Goal: Task Accomplishment & Management: Use online tool/utility

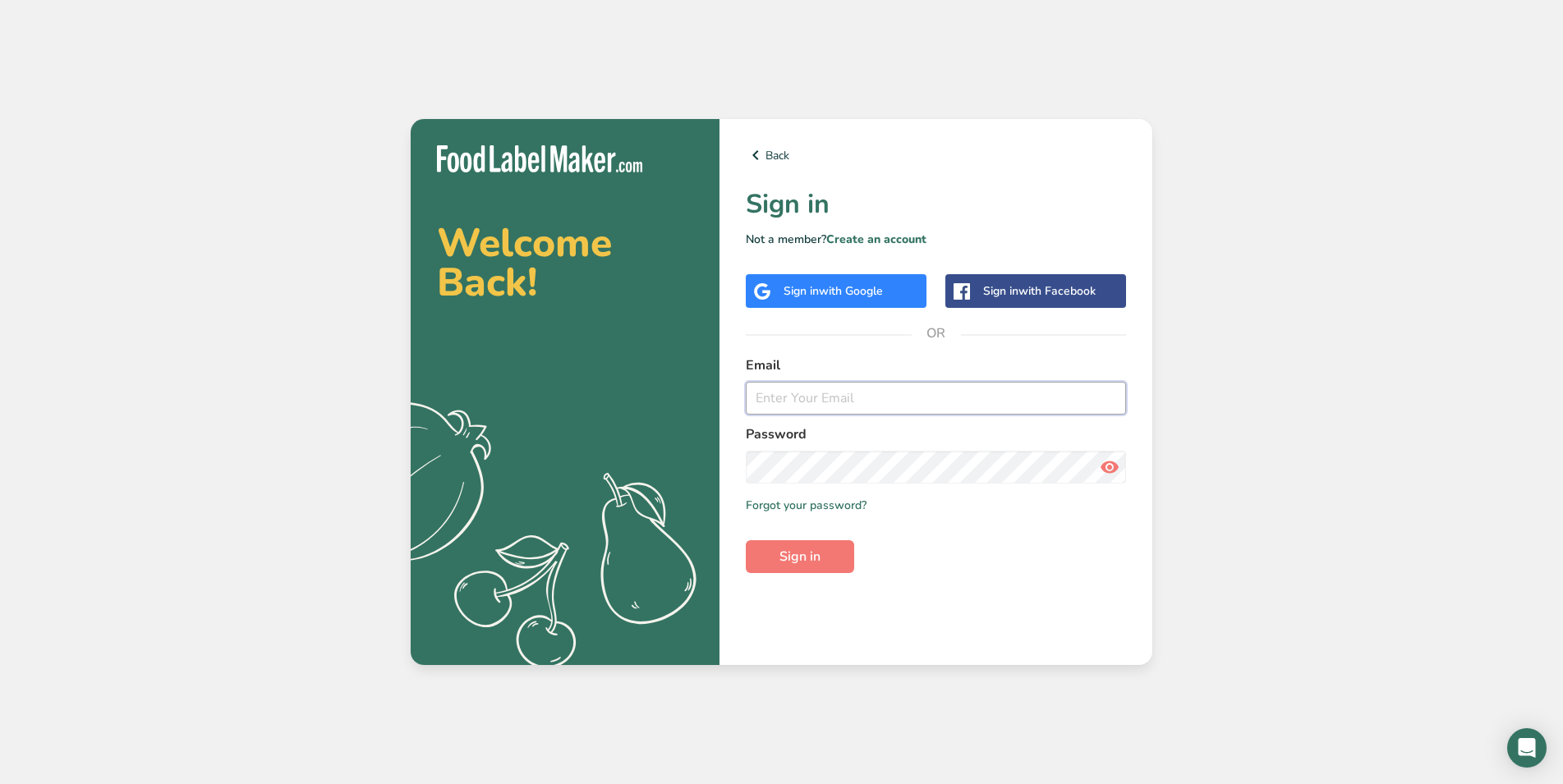
click at [994, 402] on input "email" at bounding box center [936, 397] width 380 height 33
type input "[EMAIL_ADDRESS][DOMAIN_NAME]"
click at [804, 556] on span "Sign in" at bounding box center [800, 556] width 41 height 20
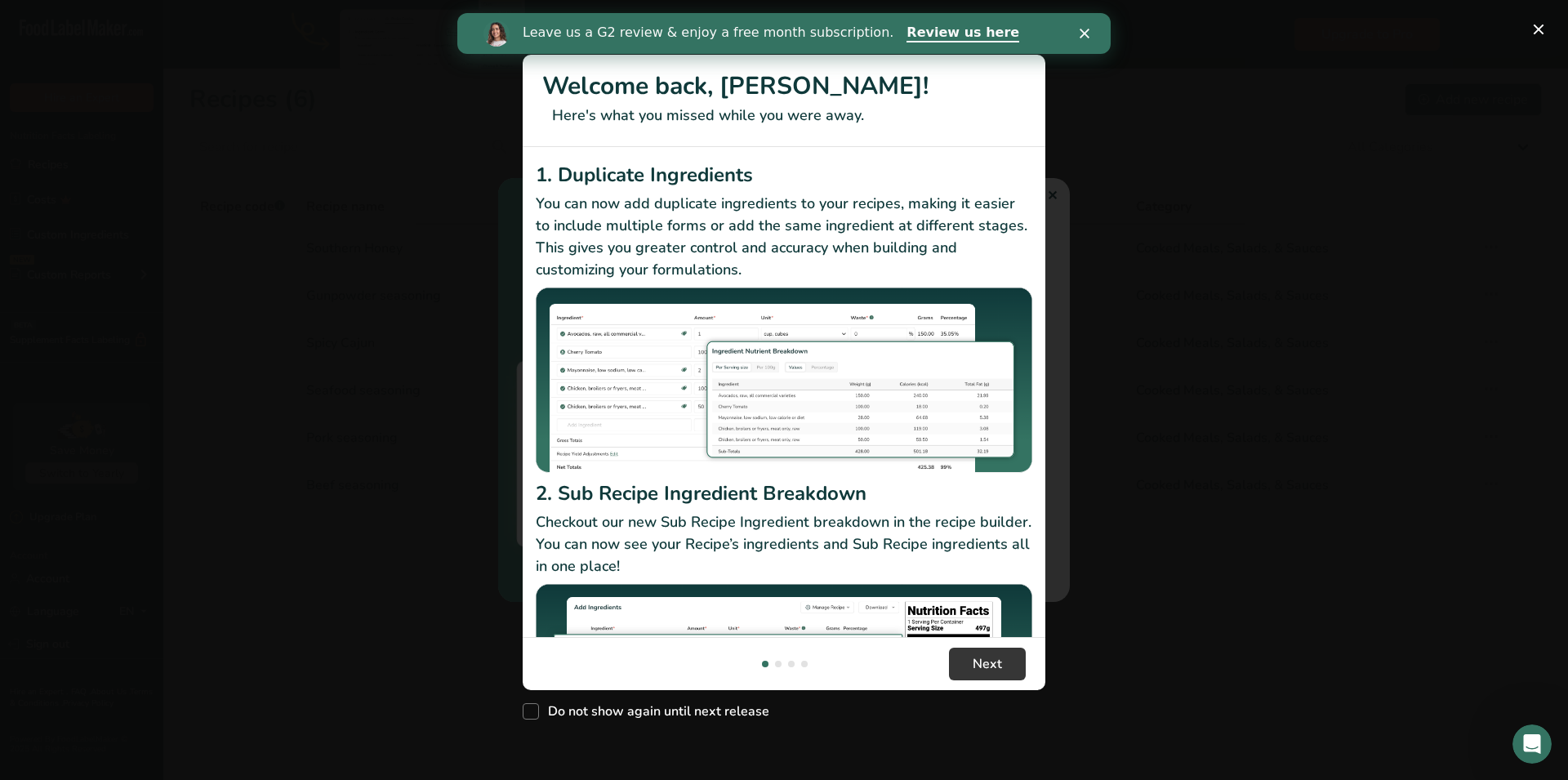
scroll to position [140, 0]
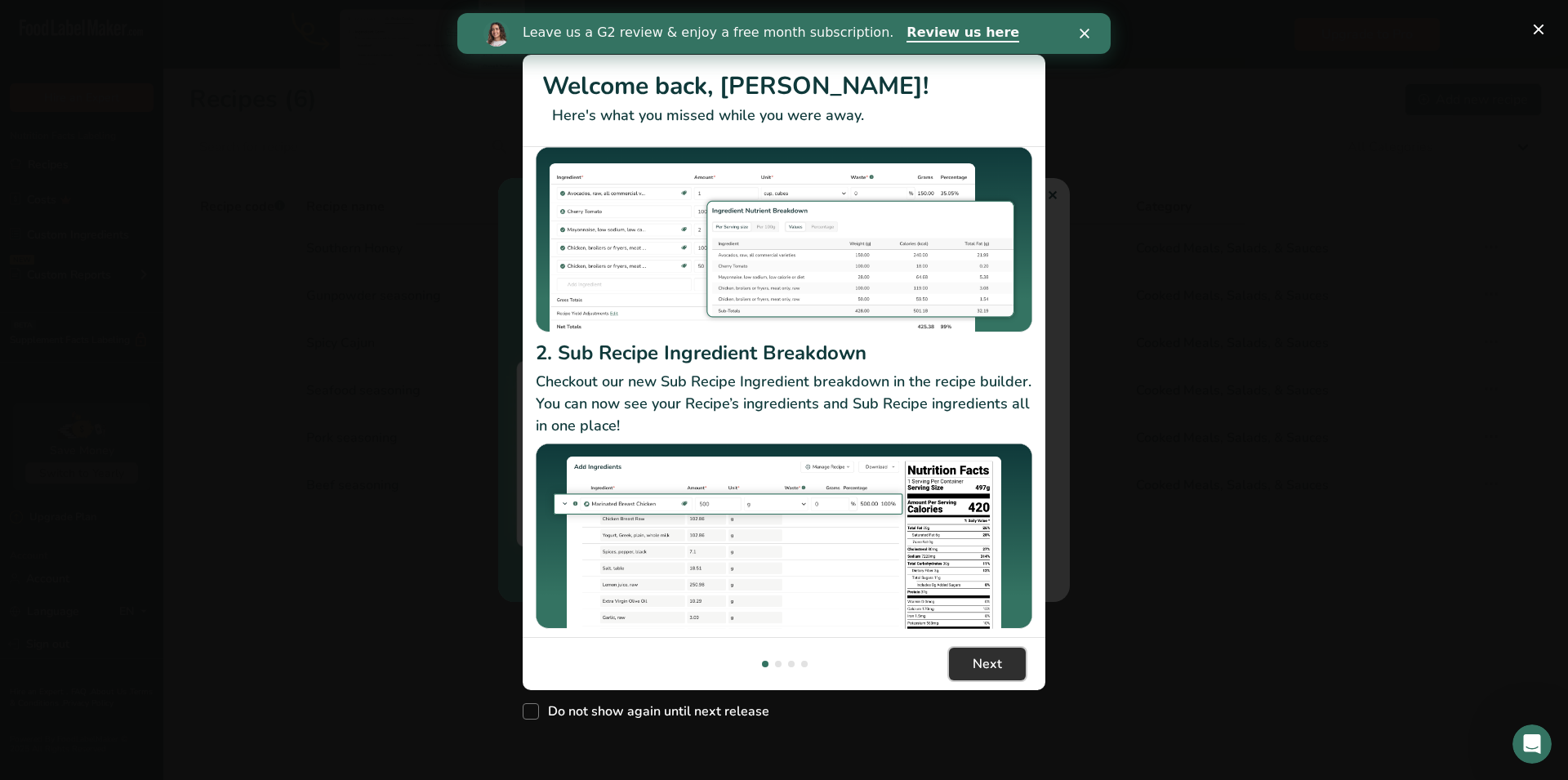
click at [986, 670] on span "Next" at bounding box center [987, 664] width 29 height 20
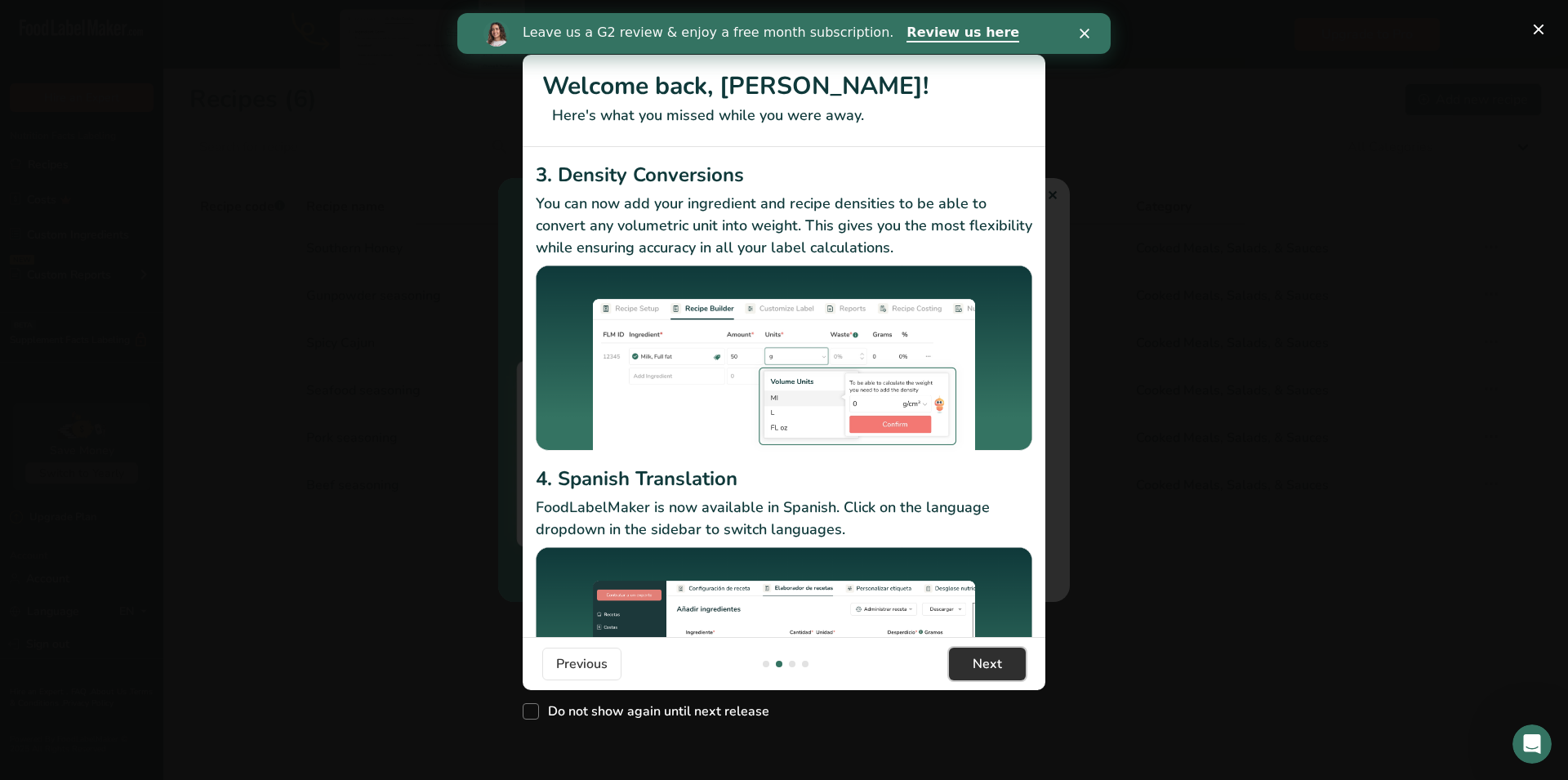
click at [986, 670] on span "Next" at bounding box center [987, 664] width 29 height 20
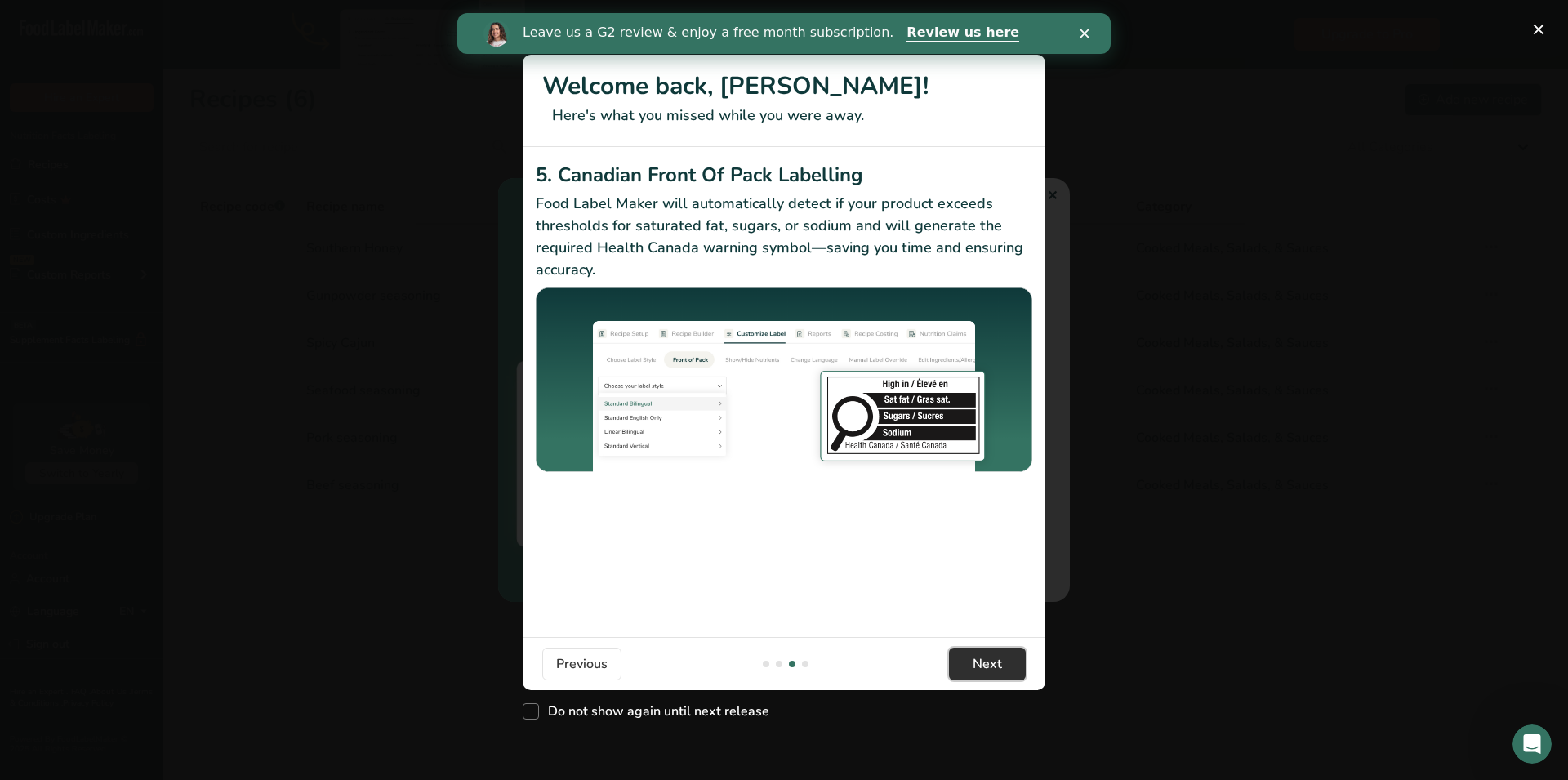
click at [986, 670] on span "Next" at bounding box center [987, 664] width 29 height 20
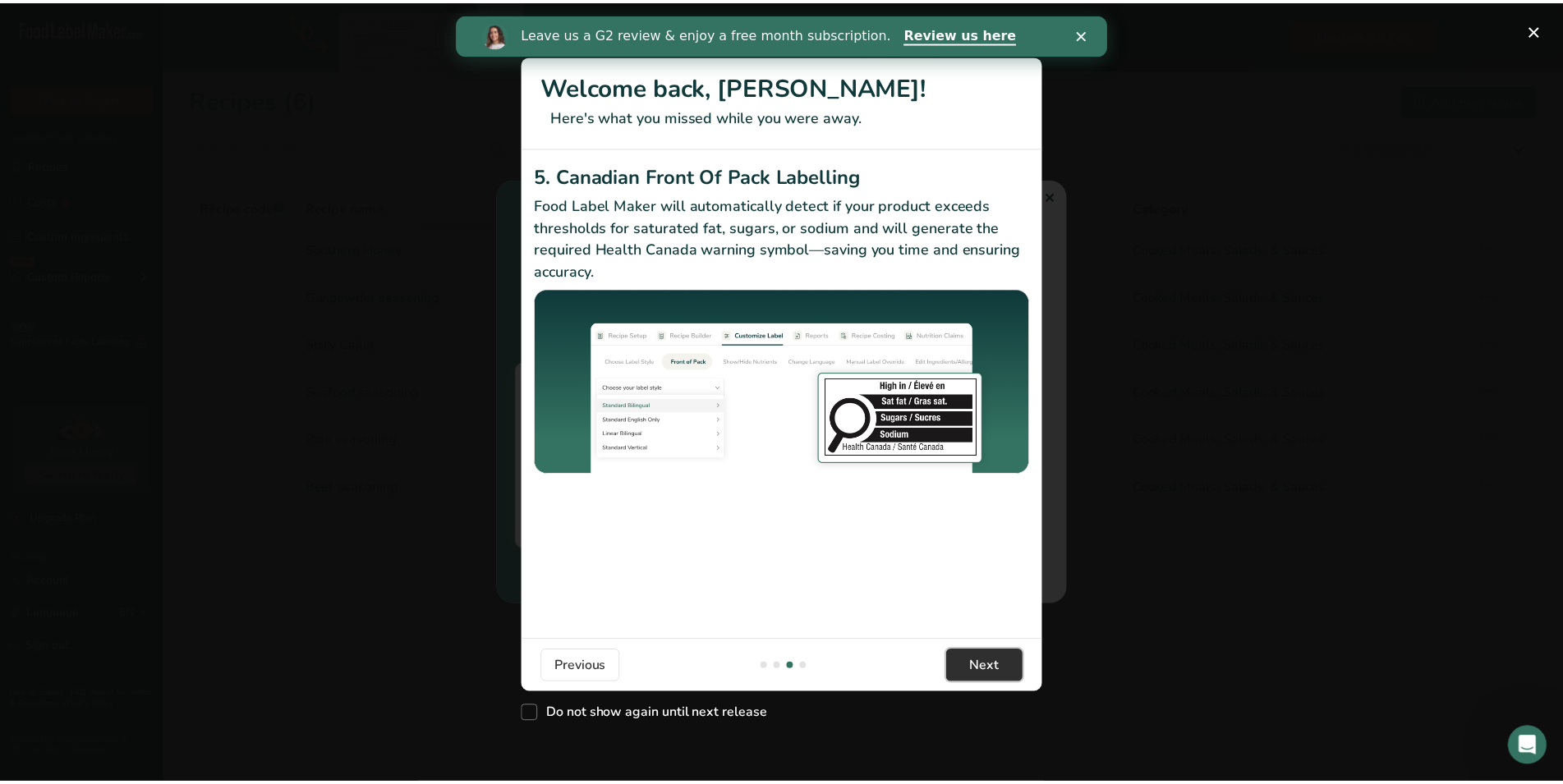
scroll to position [0, 1577]
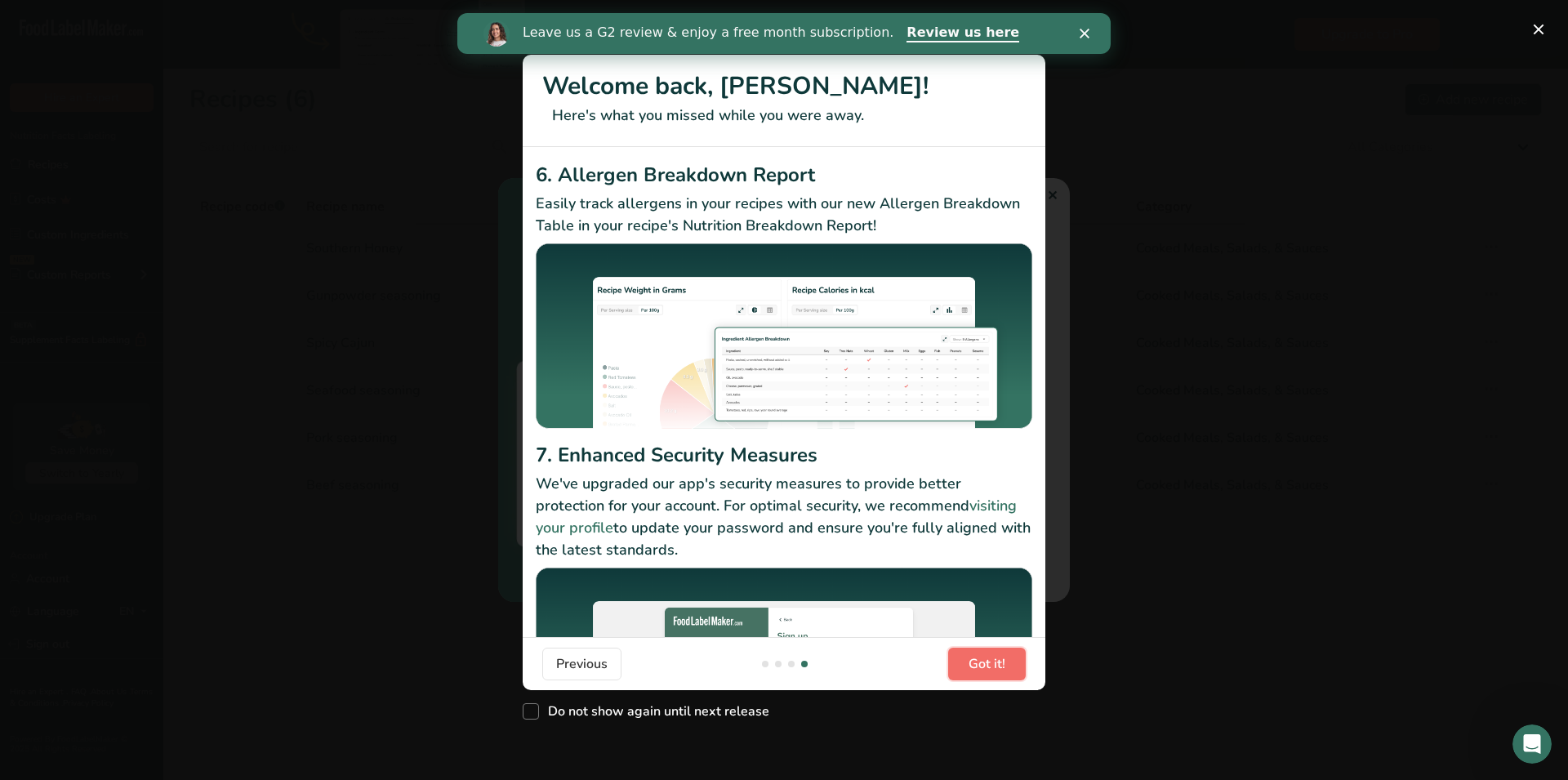
click at [986, 670] on span "Got it!" at bounding box center [986, 664] width 36 height 20
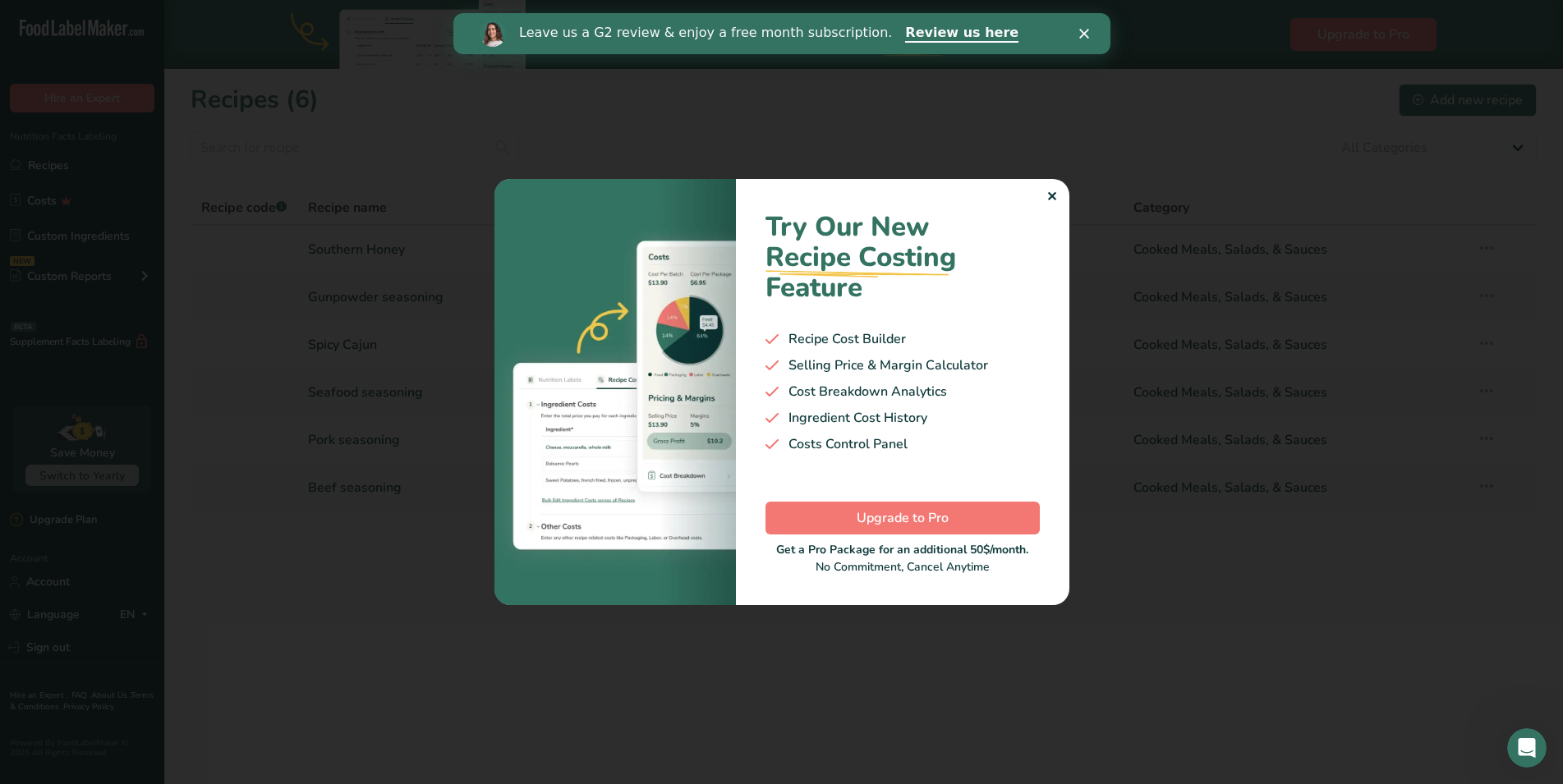
click at [1045, 195] on div "Try Our New Recipe Costing .a-29{fill:none;stroke-linecap:round;stroke-width:3p…" at bounding box center [902, 391] width 333 height 425
click at [1055, 196] on div "✕" at bounding box center [1051, 196] width 11 height 20
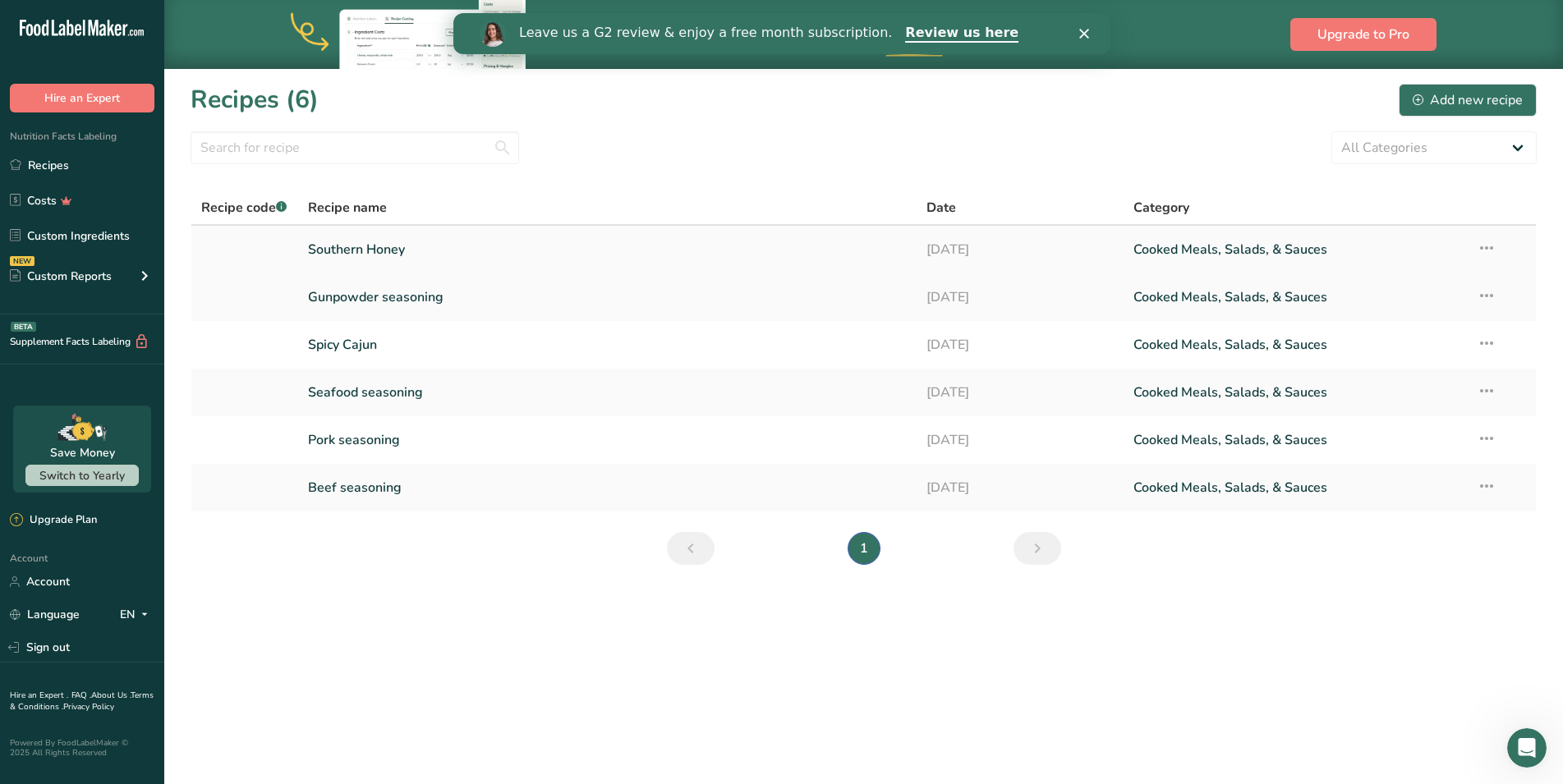
click at [387, 252] on link "Southern Honey" at bounding box center [608, 249] width 600 height 35
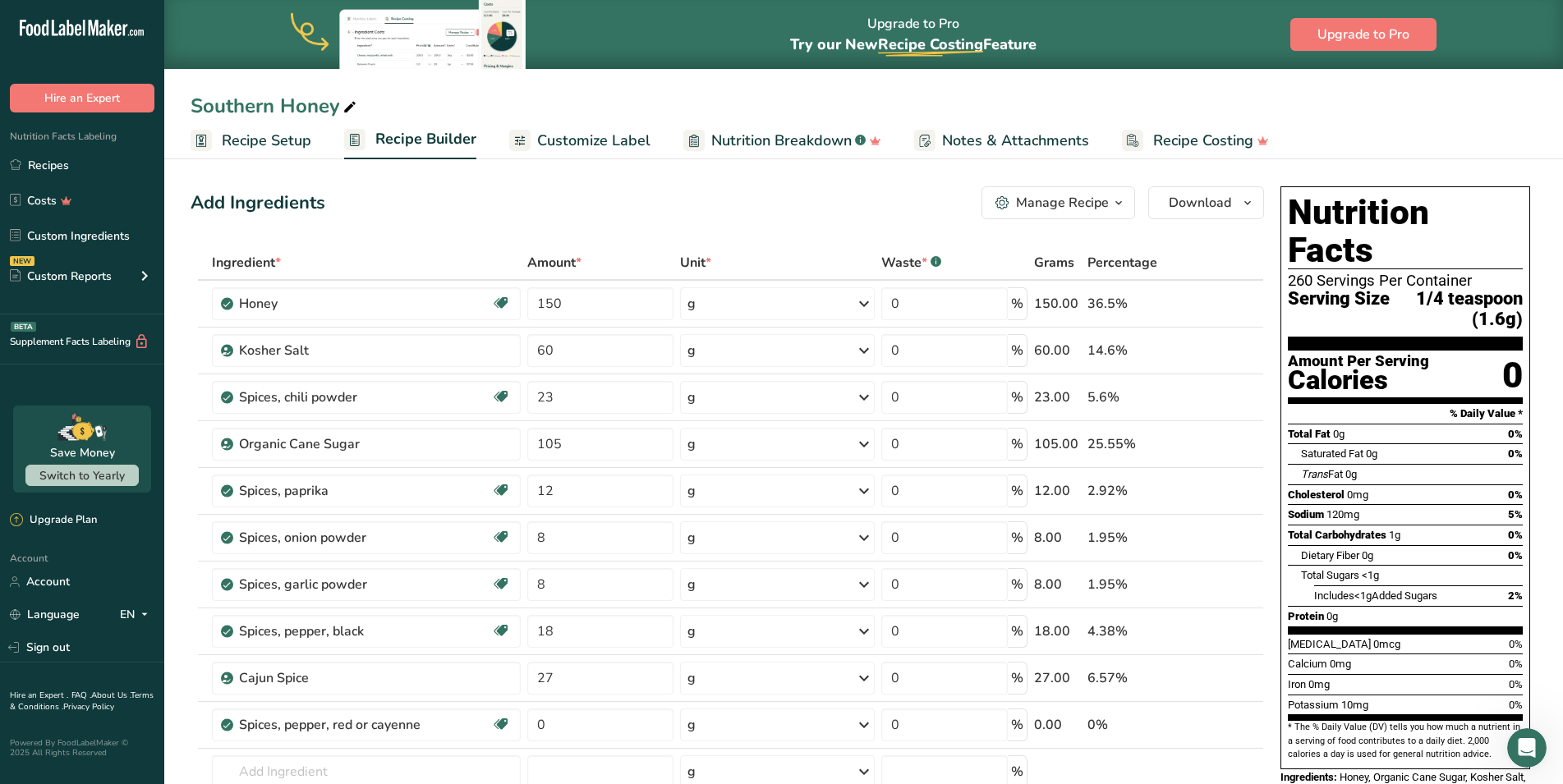
click at [571, 140] on span "Customize Label" at bounding box center [594, 140] width 114 height 22
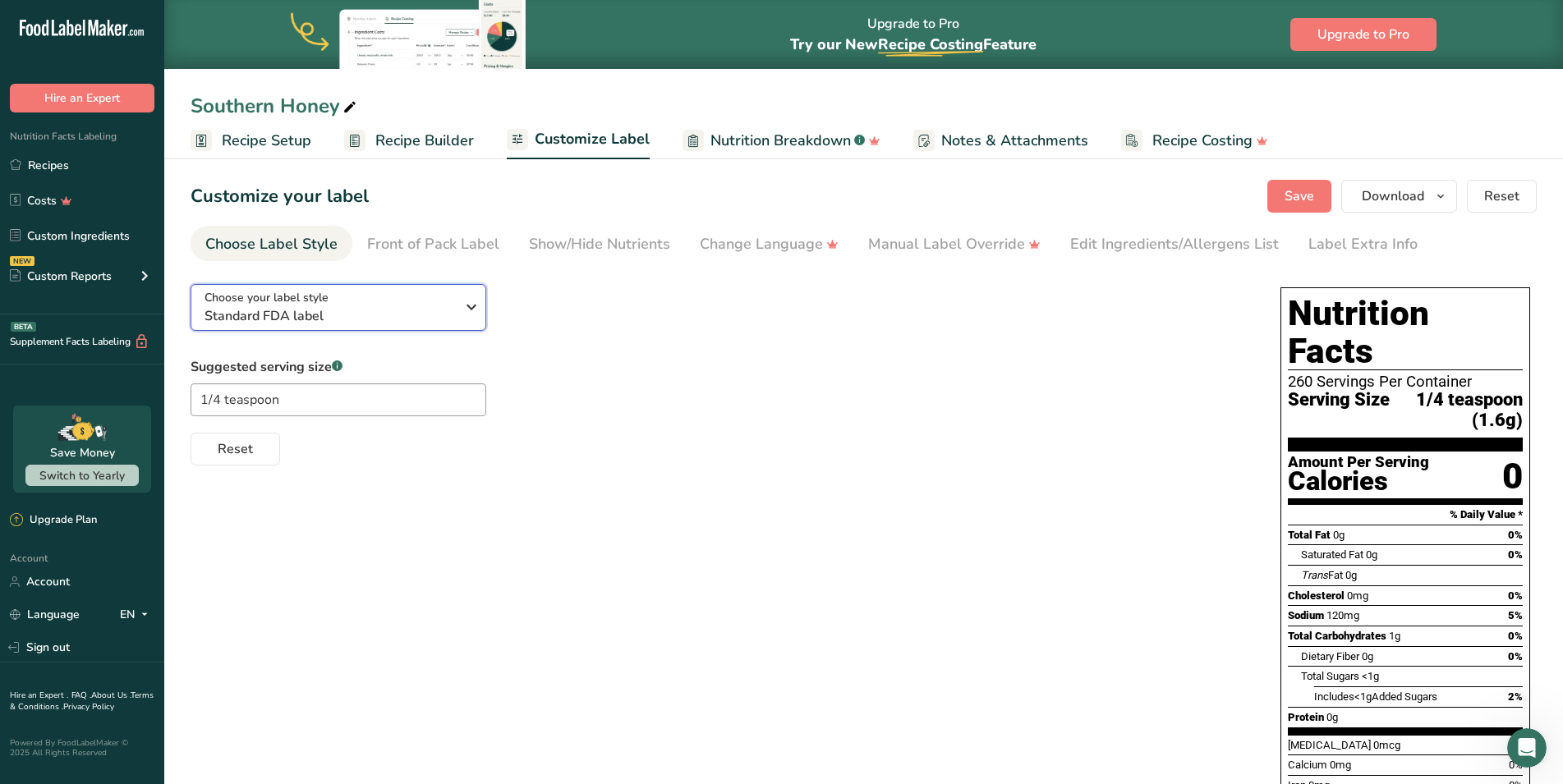
click at [447, 323] on span "Standard FDA label" at bounding box center [329, 316] width 250 height 20
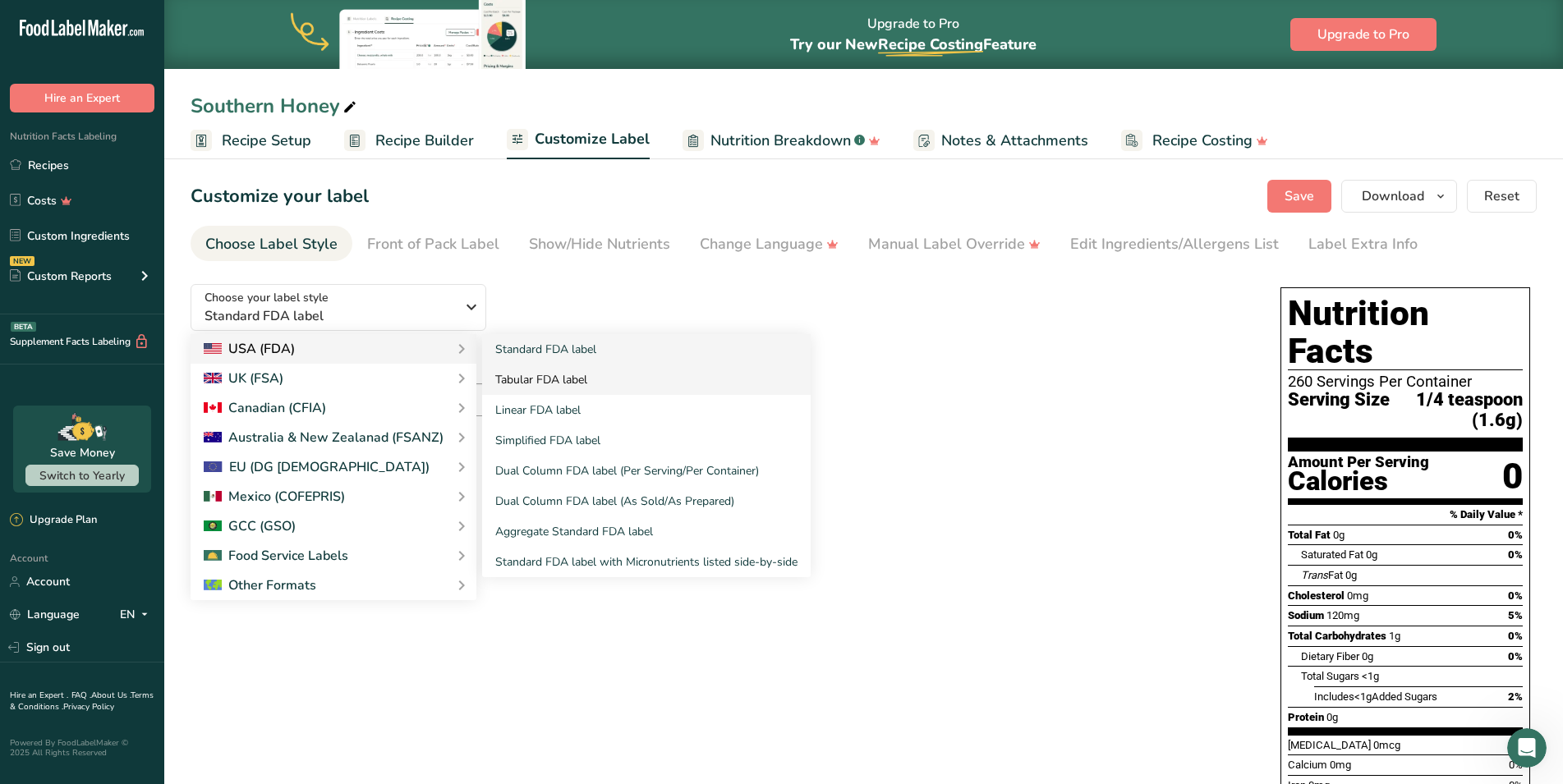
click at [571, 374] on link "Tabular FDA label" at bounding box center [646, 379] width 328 height 31
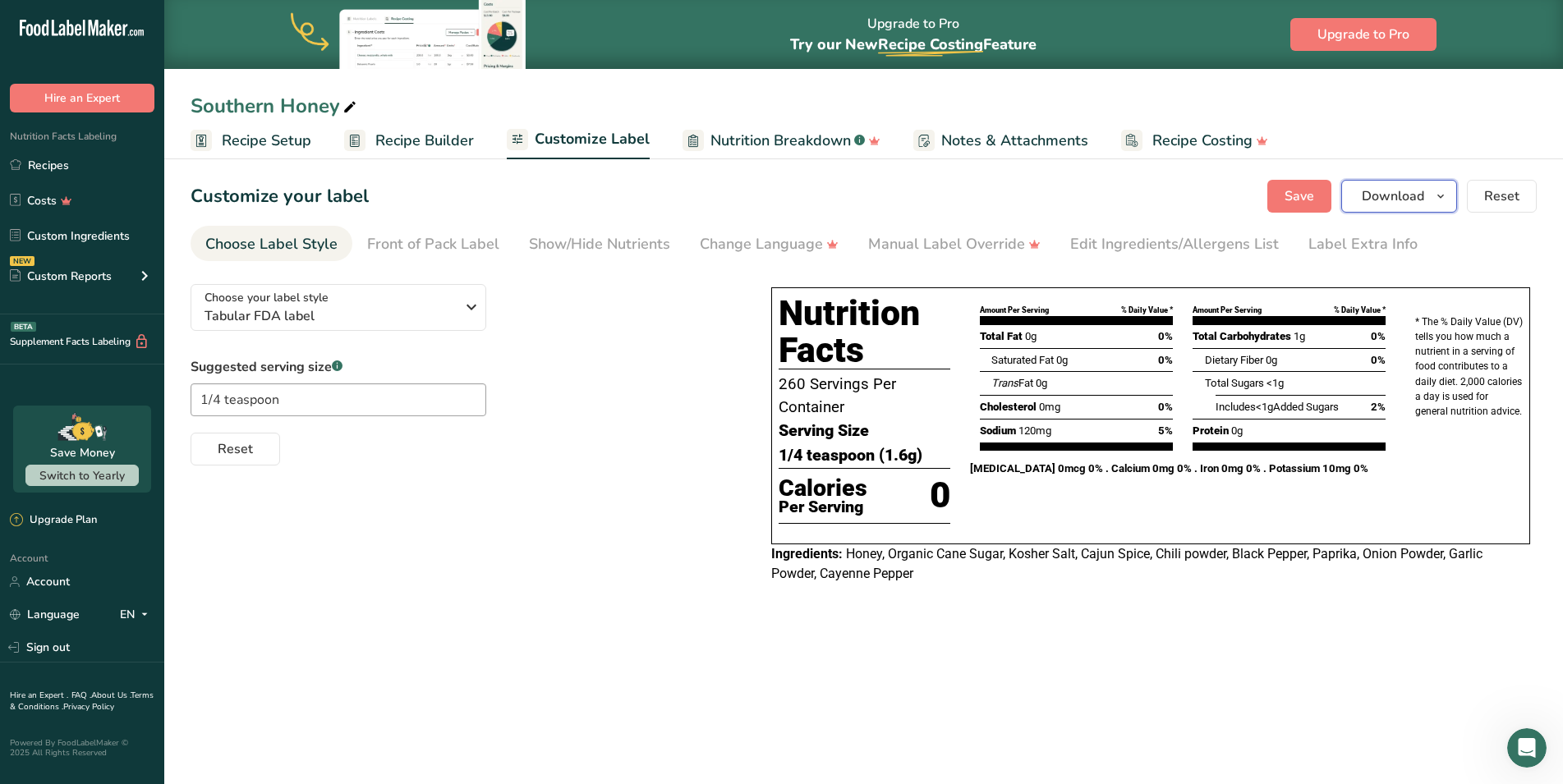
click at [1428, 196] on button "Download" at bounding box center [1398, 196] width 116 height 33
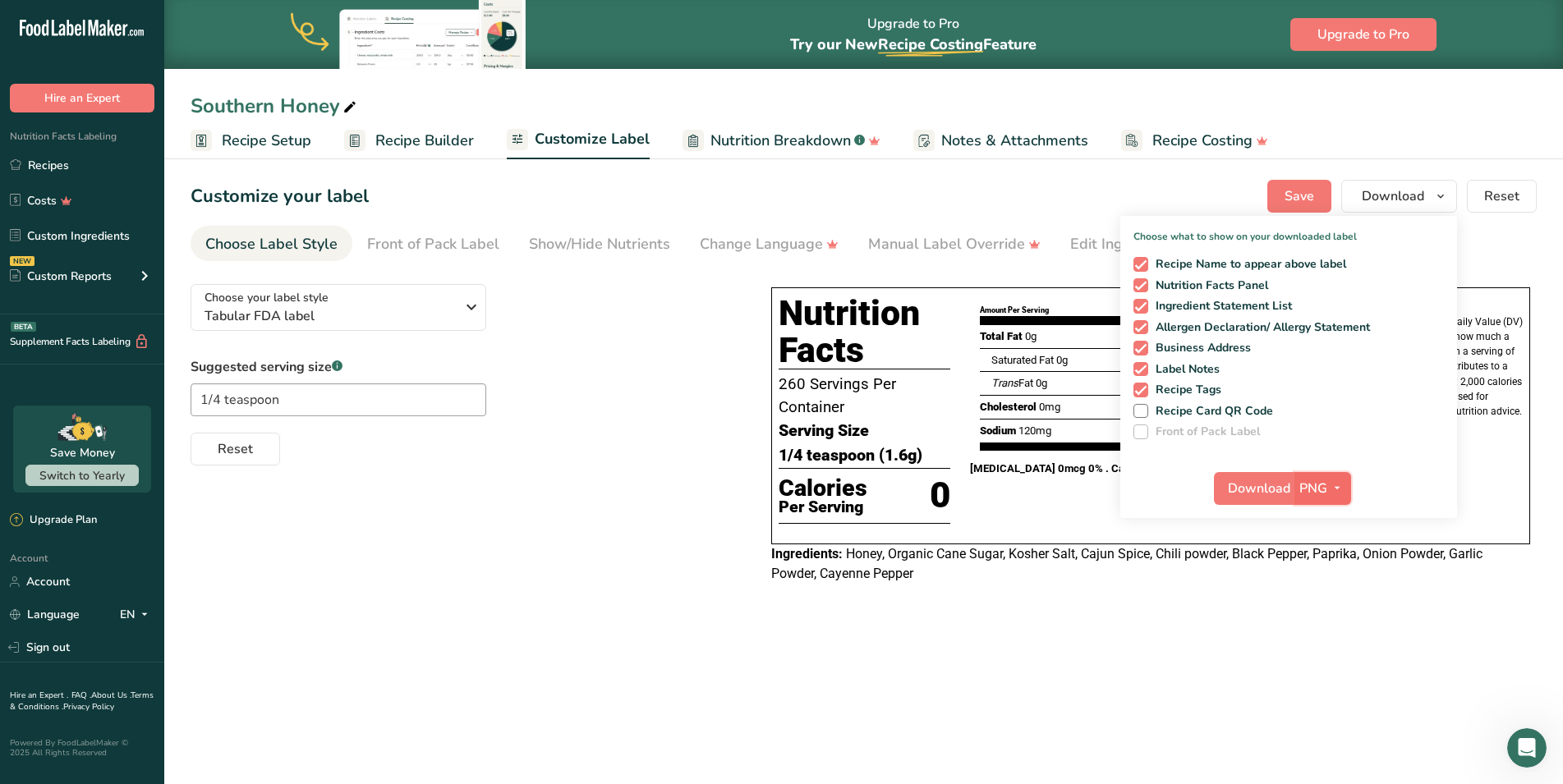
click at [1326, 490] on span "PNG" at bounding box center [1313, 489] width 28 height 20
click at [1326, 603] on link "PDF" at bounding box center [1324, 602] width 52 height 27
click at [1252, 486] on span "Download" at bounding box center [1259, 489] width 62 height 20
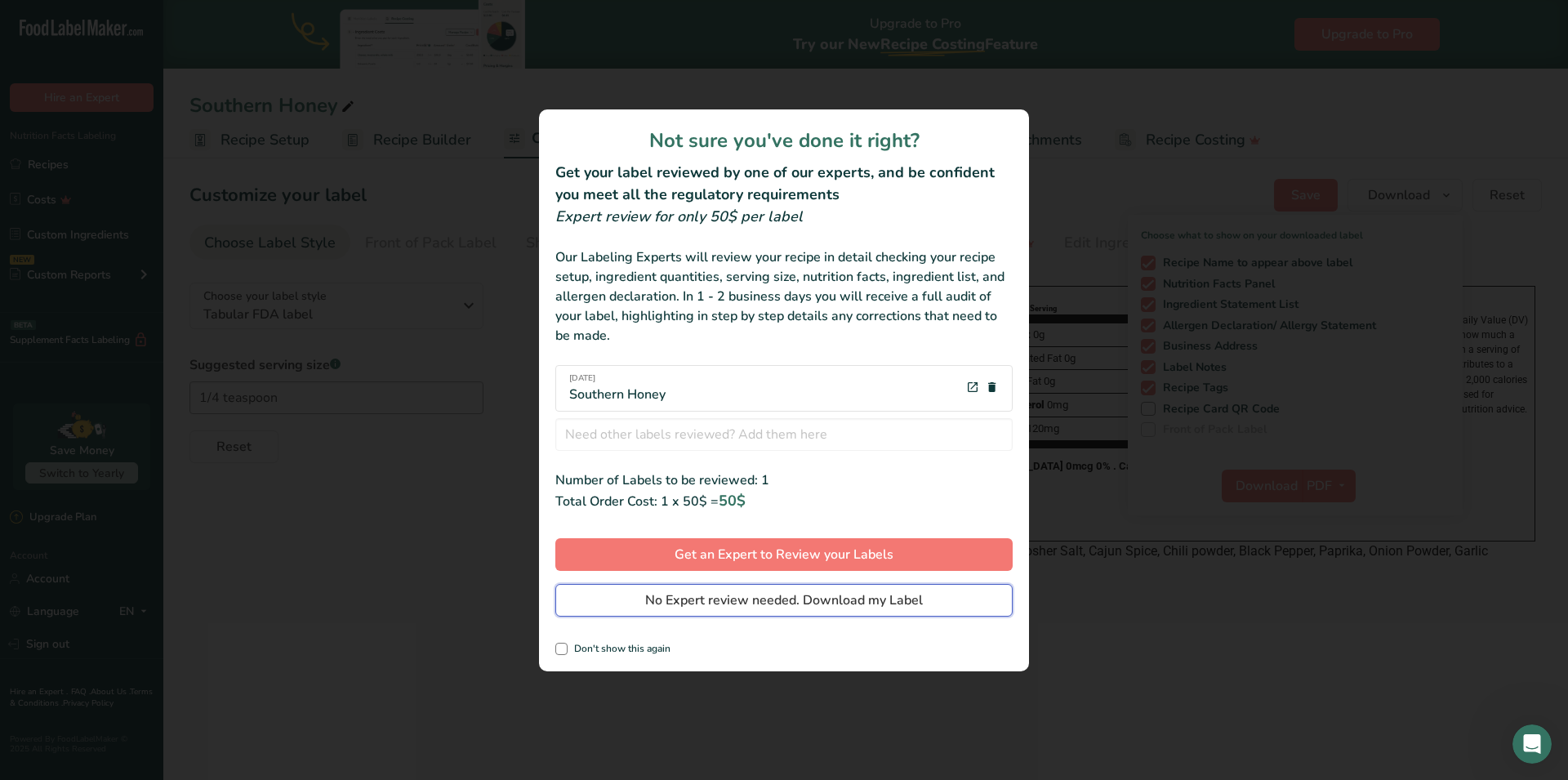
click at [947, 593] on button "No Expert review needed. Download my Label" at bounding box center [783, 599] width 457 height 32
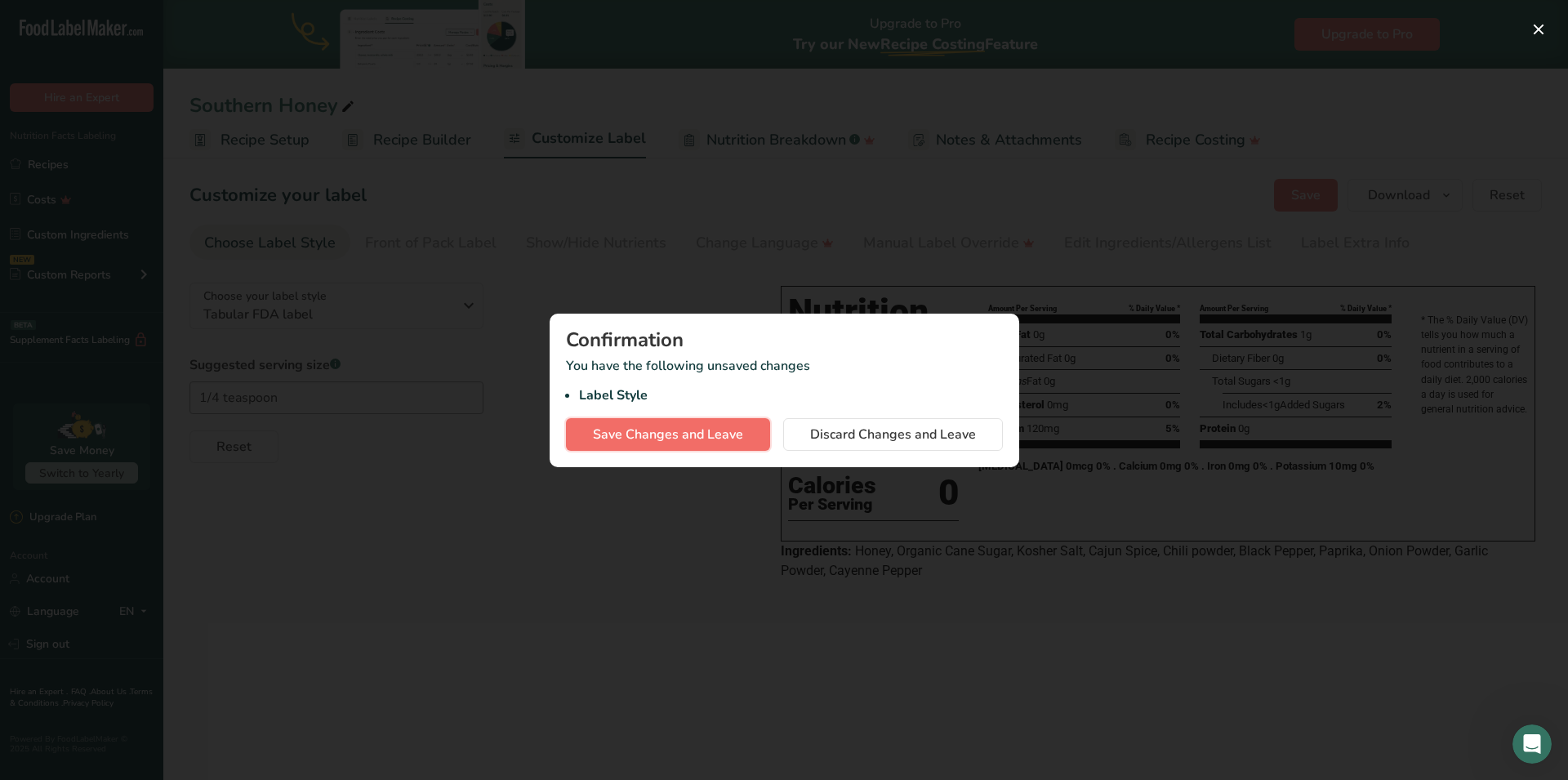
click at [708, 430] on span "Save Changes and Leave" at bounding box center [667, 434] width 150 height 20
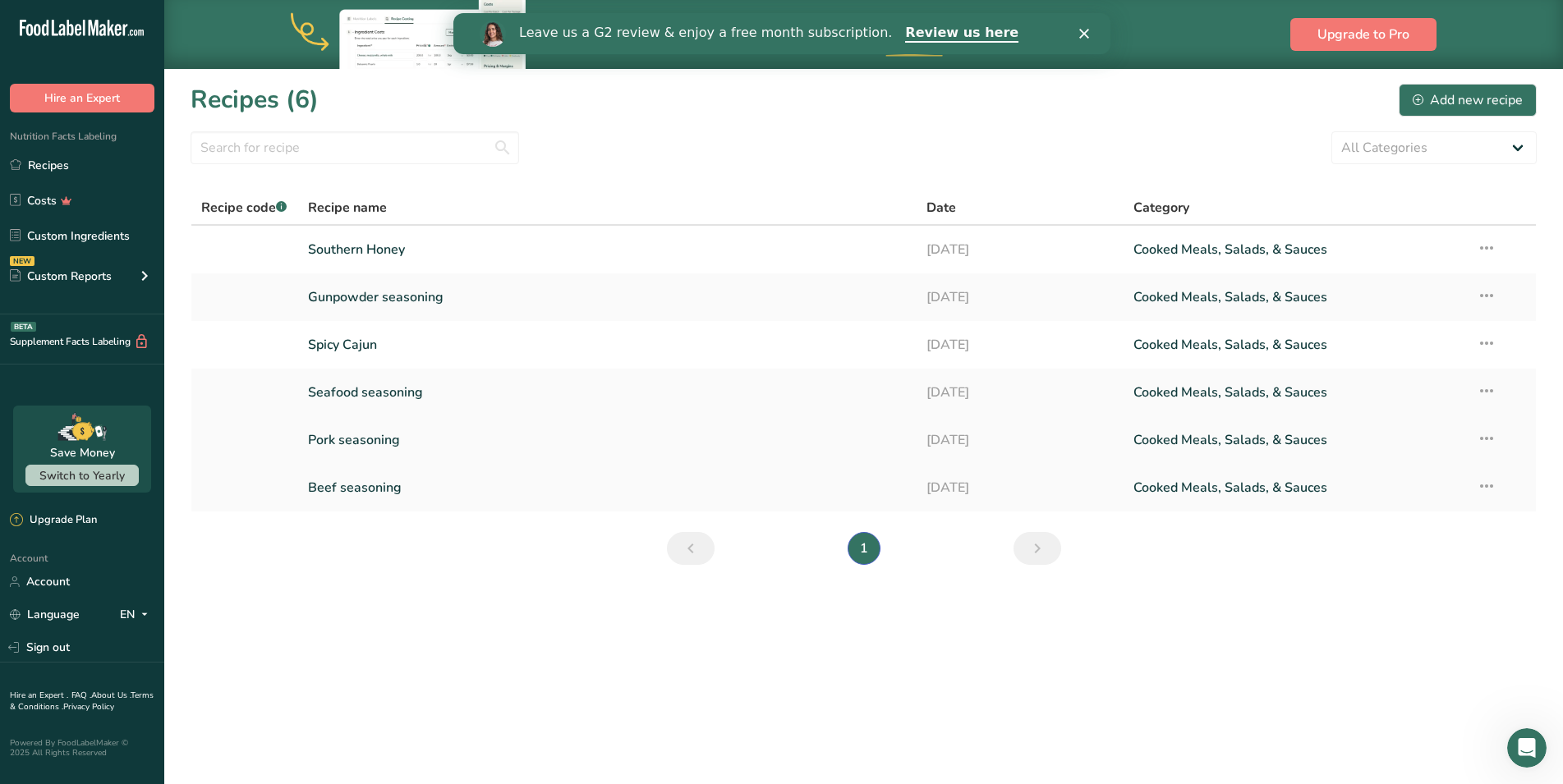
click at [381, 439] on link "Pork seasoning" at bounding box center [608, 439] width 600 height 35
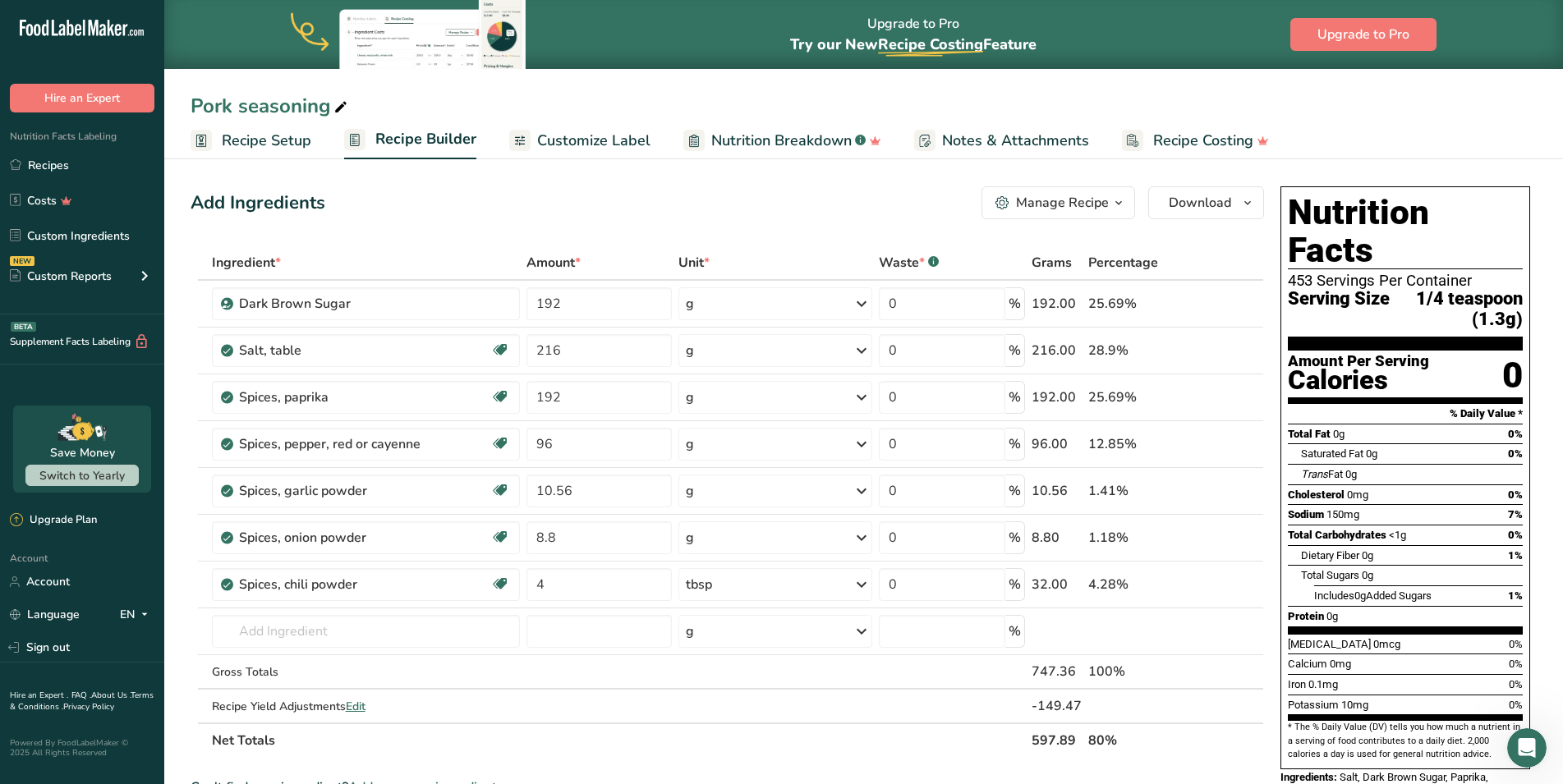
click at [612, 142] on span "Customize Label" at bounding box center [594, 140] width 114 height 22
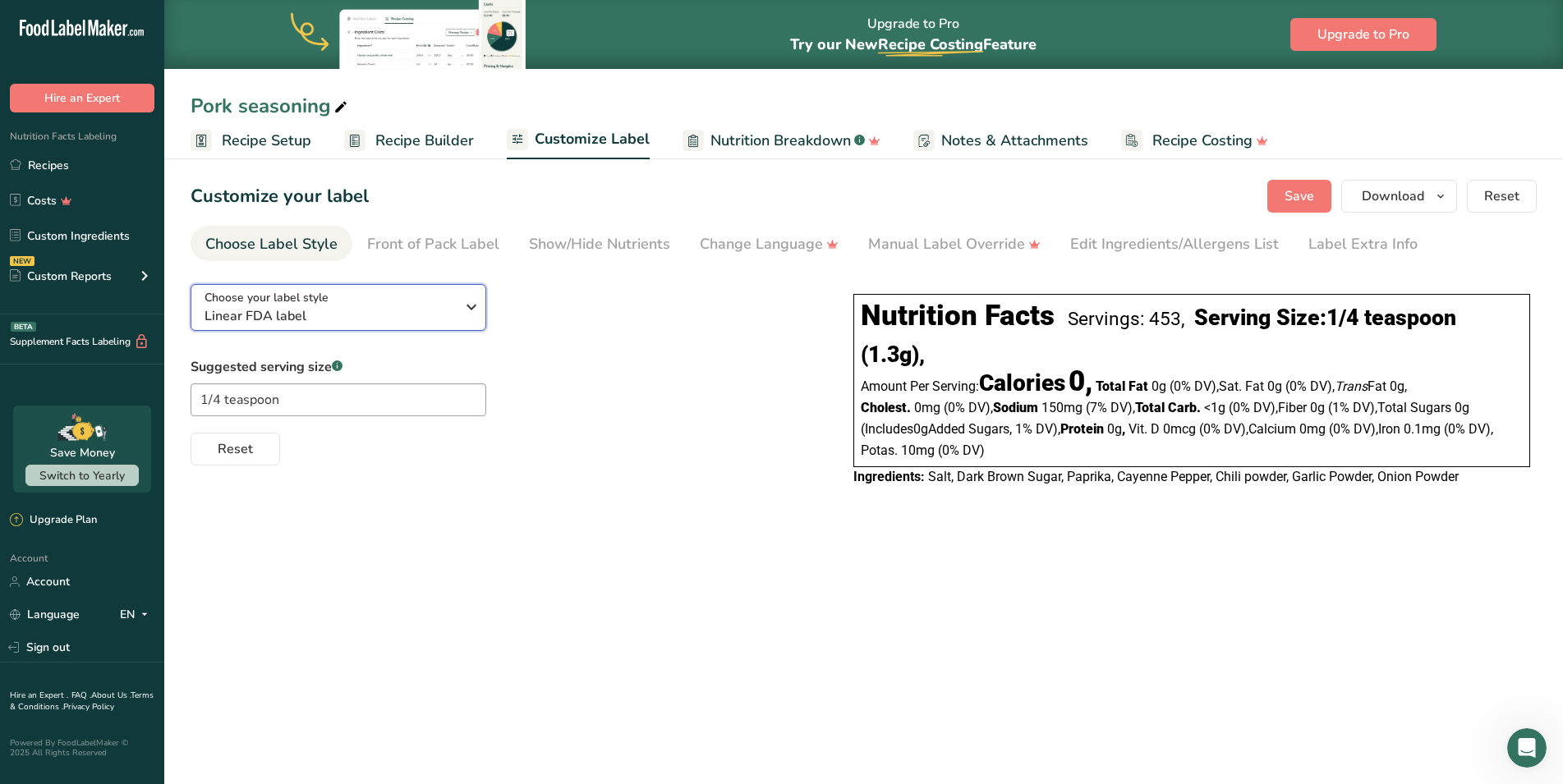
click at [450, 306] on span "Linear FDA label" at bounding box center [329, 316] width 250 height 20
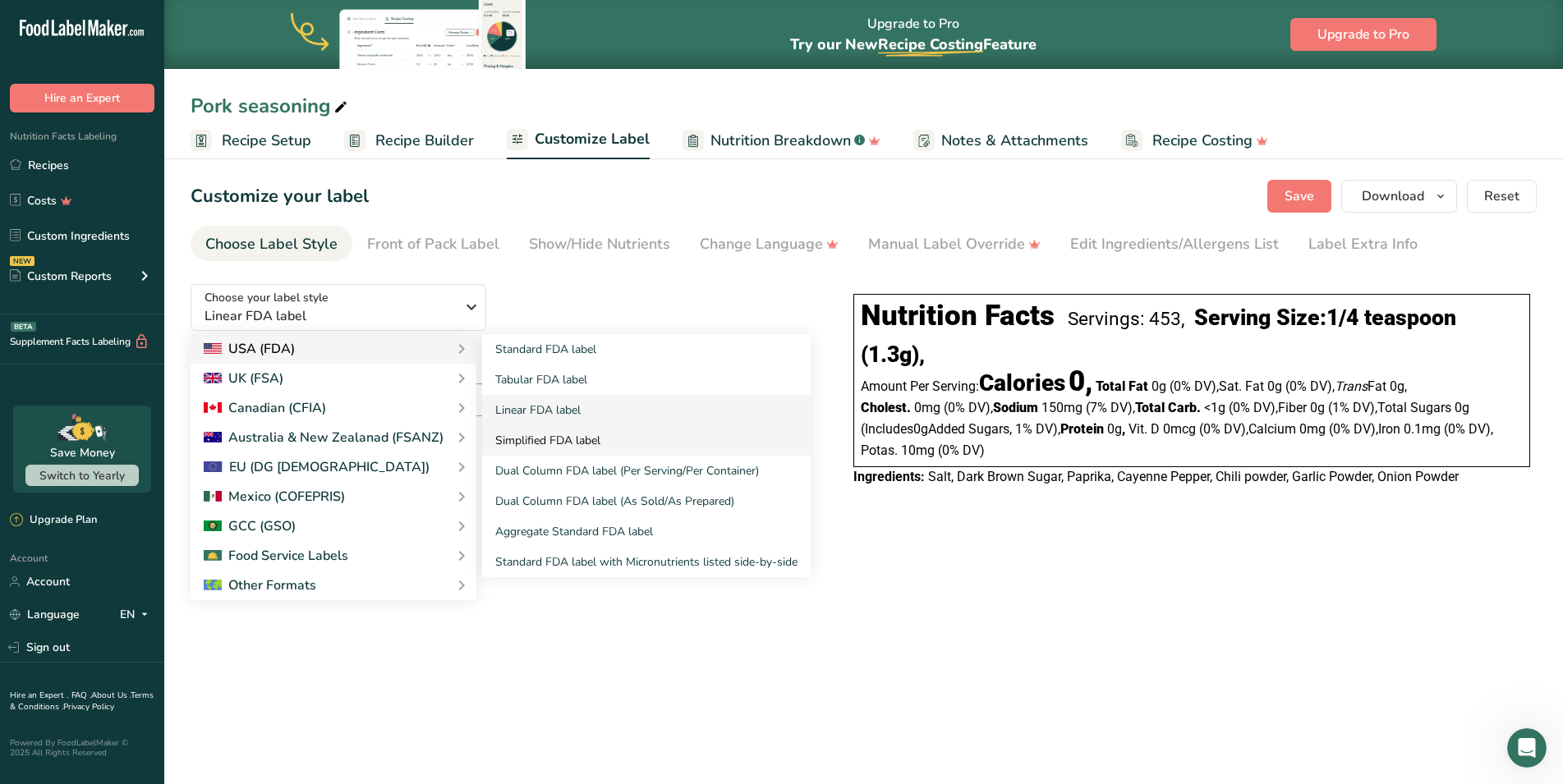
click at [565, 439] on link "Simplified FDA label" at bounding box center [646, 439] width 328 height 31
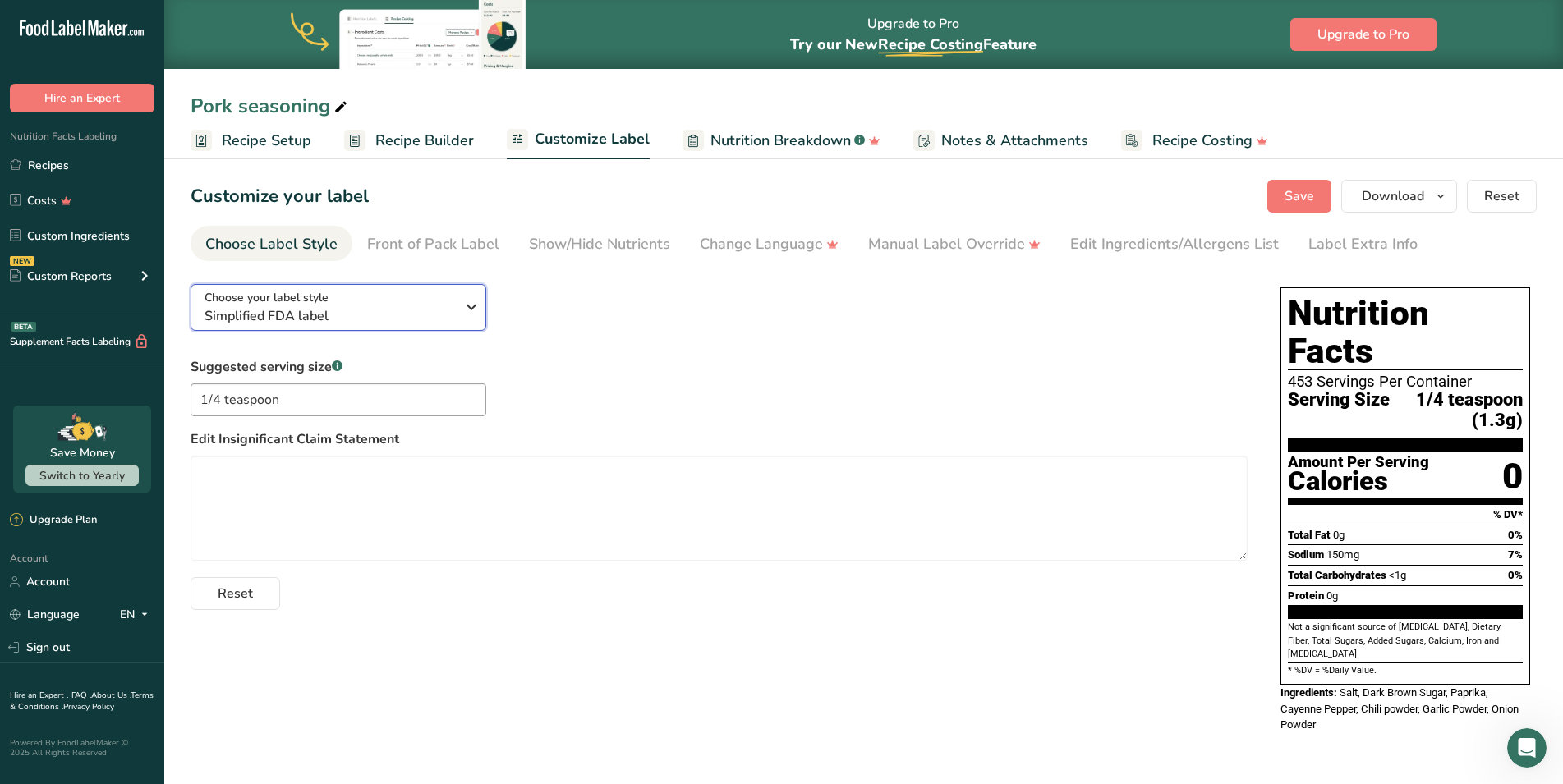
click at [460, 323] on div "Choose your label style Simplified FDA label" at bounding box center [336, 307] width 263 height 37
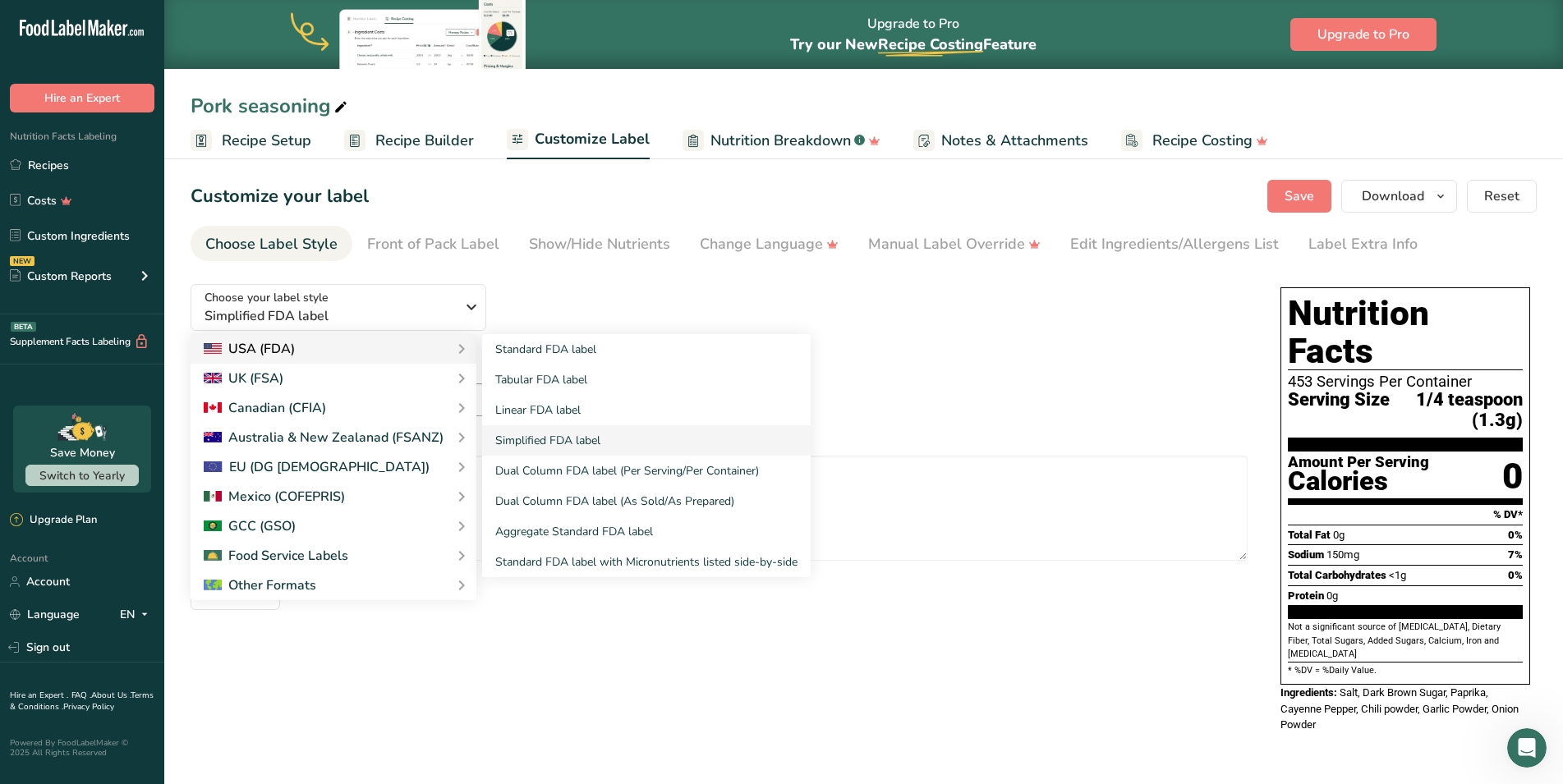
click at [452, 346] on icon at bounding box center [461, 349] width 20 height 30
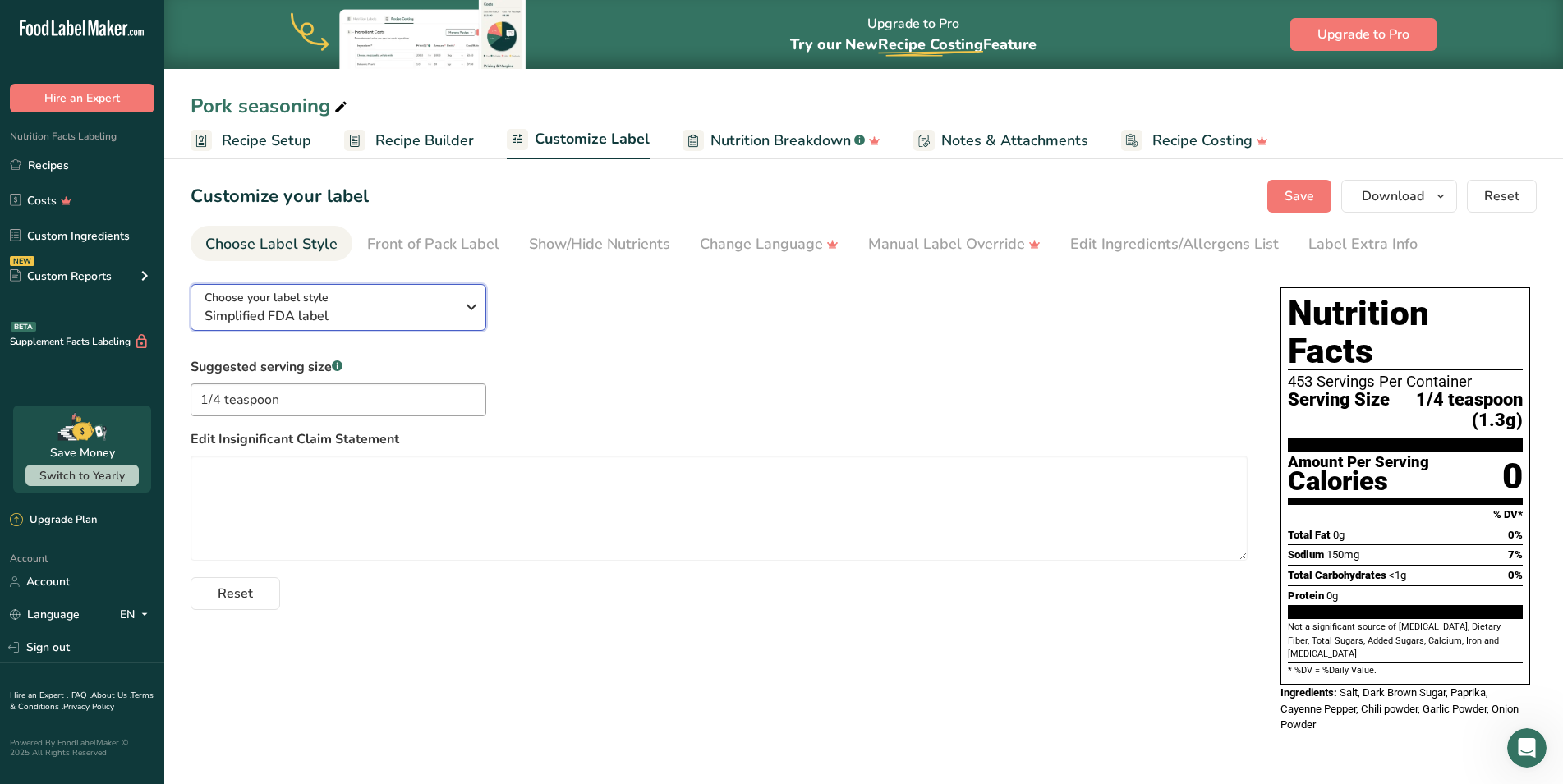
click at [464, 326] on button "Choose your label style Simplified FDA label" at bounding box center [338, 307] width 295 height 46
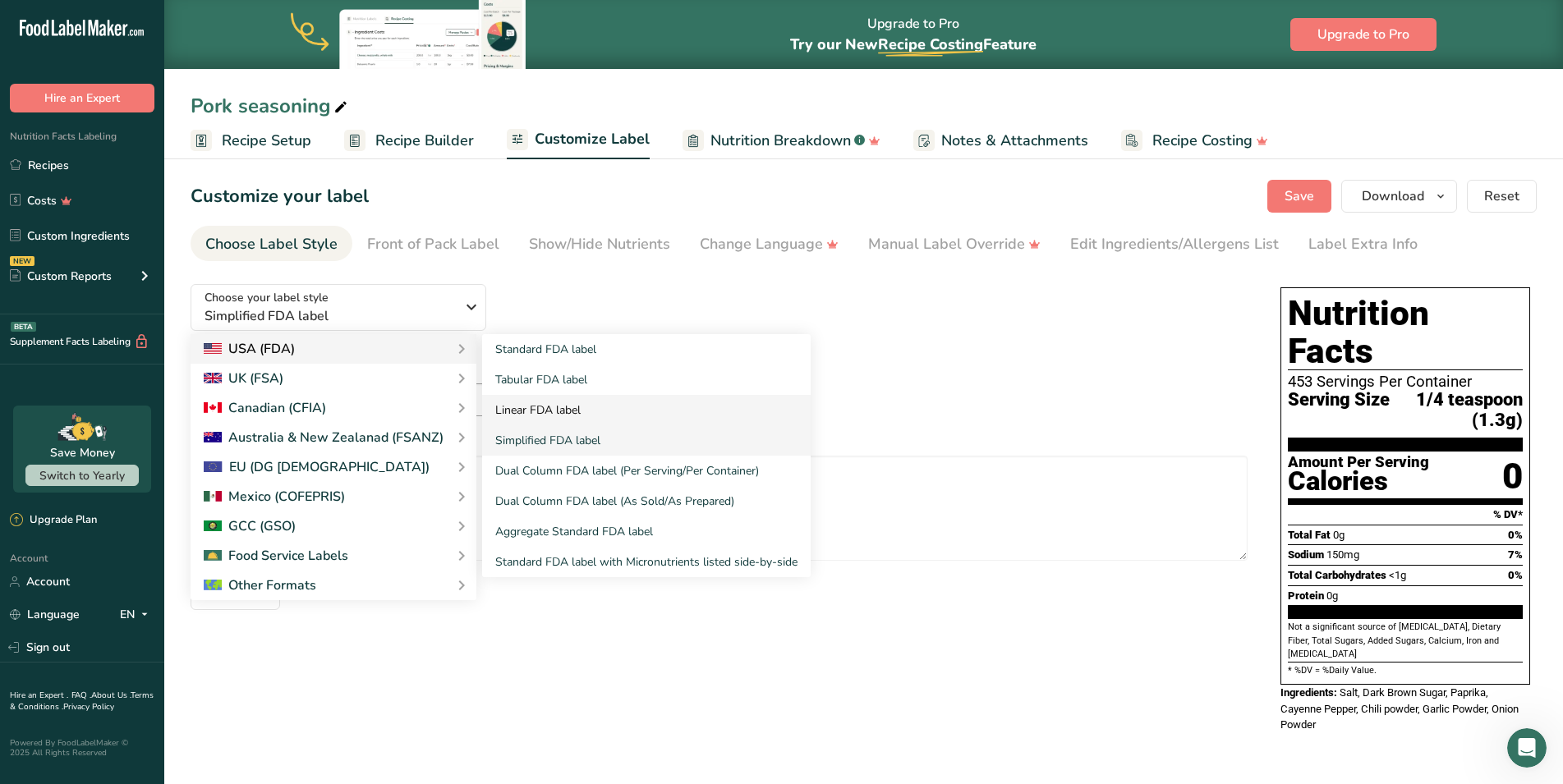
click at [568, 407] on link "Linear FDA label" at bounding box center [646, 410] width 328 height 31
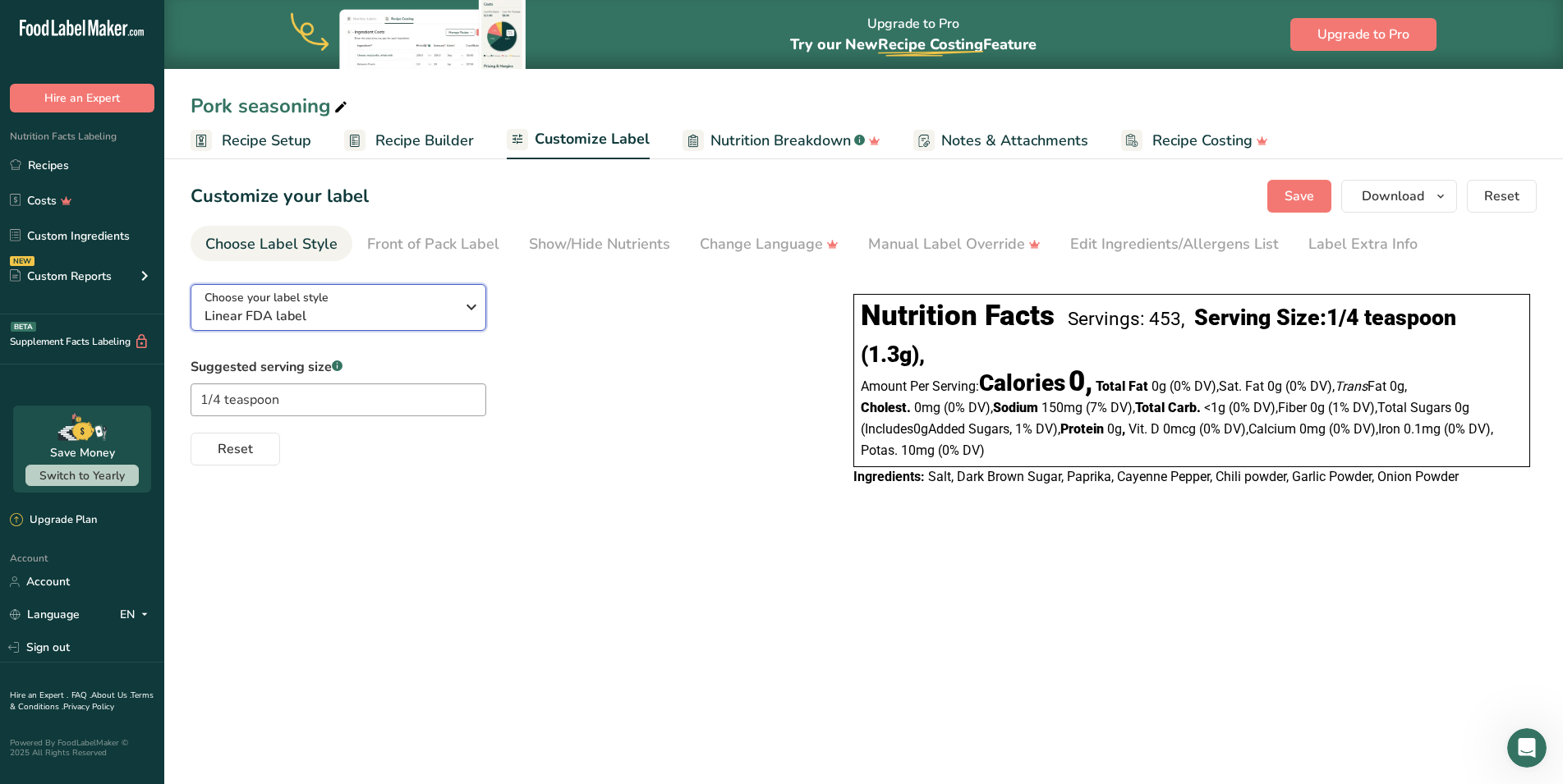
click at [468, 317] on icon "button" at bounding box center [471, 307] width 20 height 30
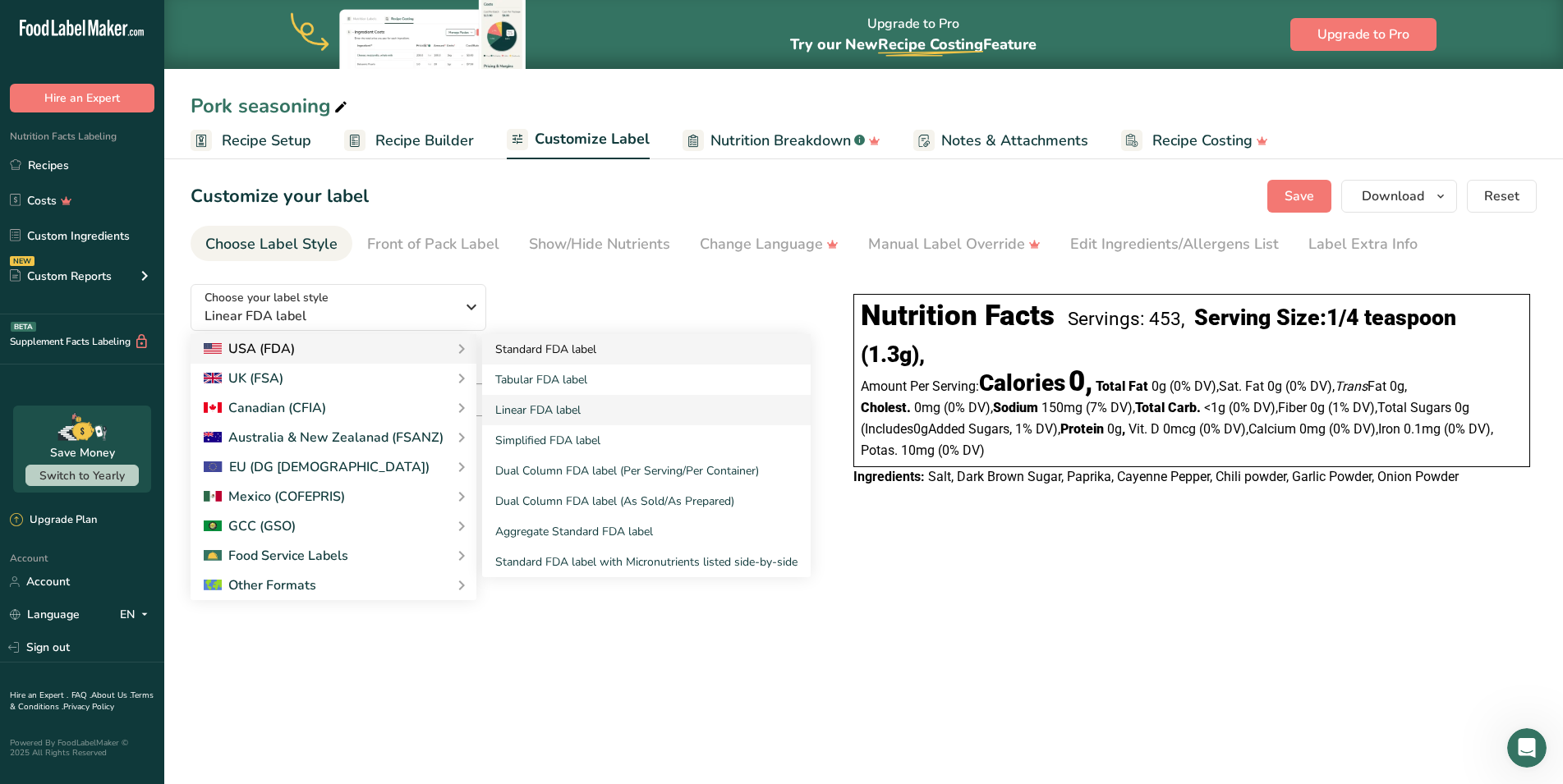
click at [501, 349] on link "Standard FDA label" at bounding box center [646, 349] width 328 height 31
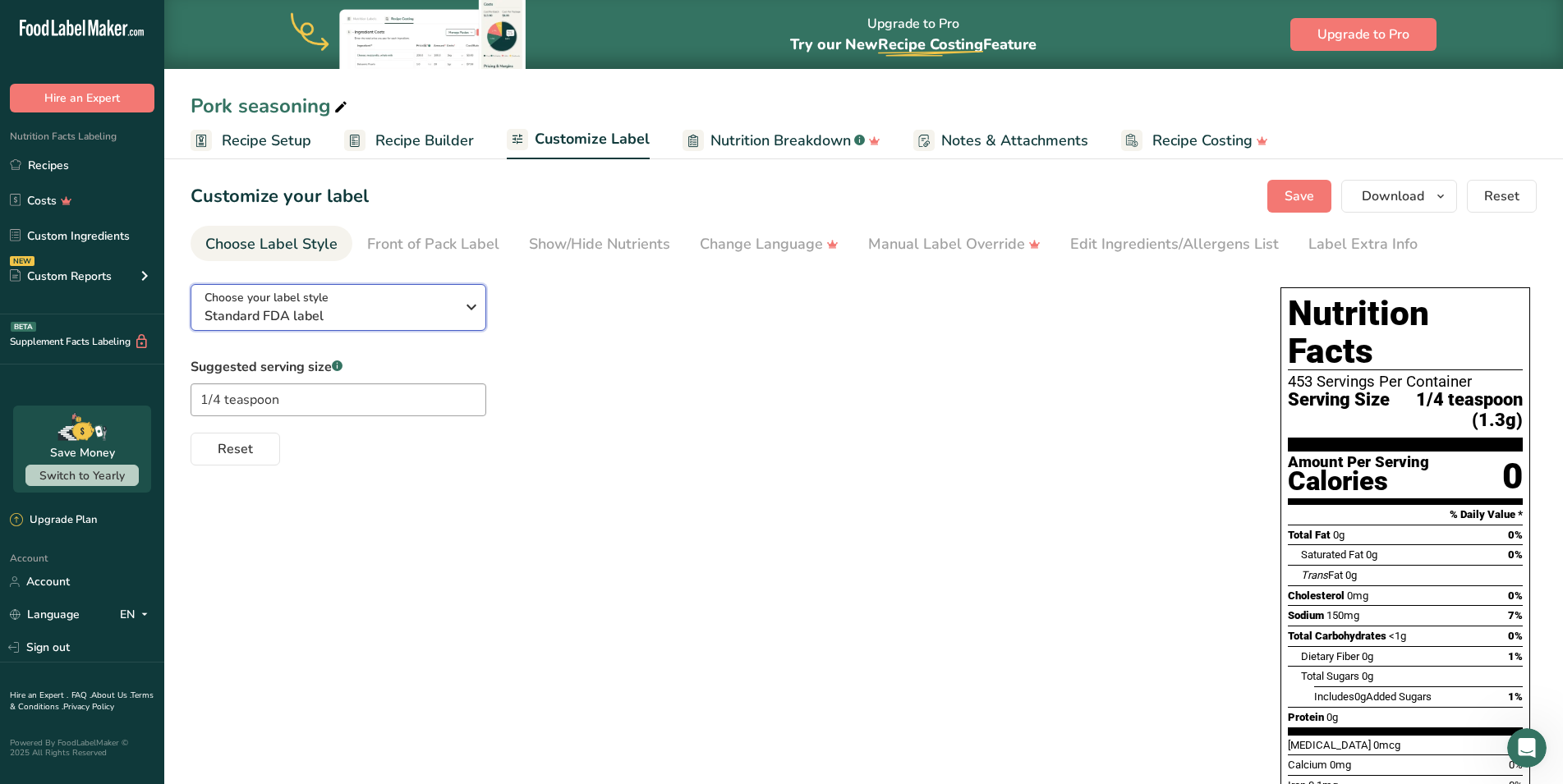
click at [460, 293] on div "Choose your label style Standard FDA label" at bounding box center [336, 307] width 263 height 37
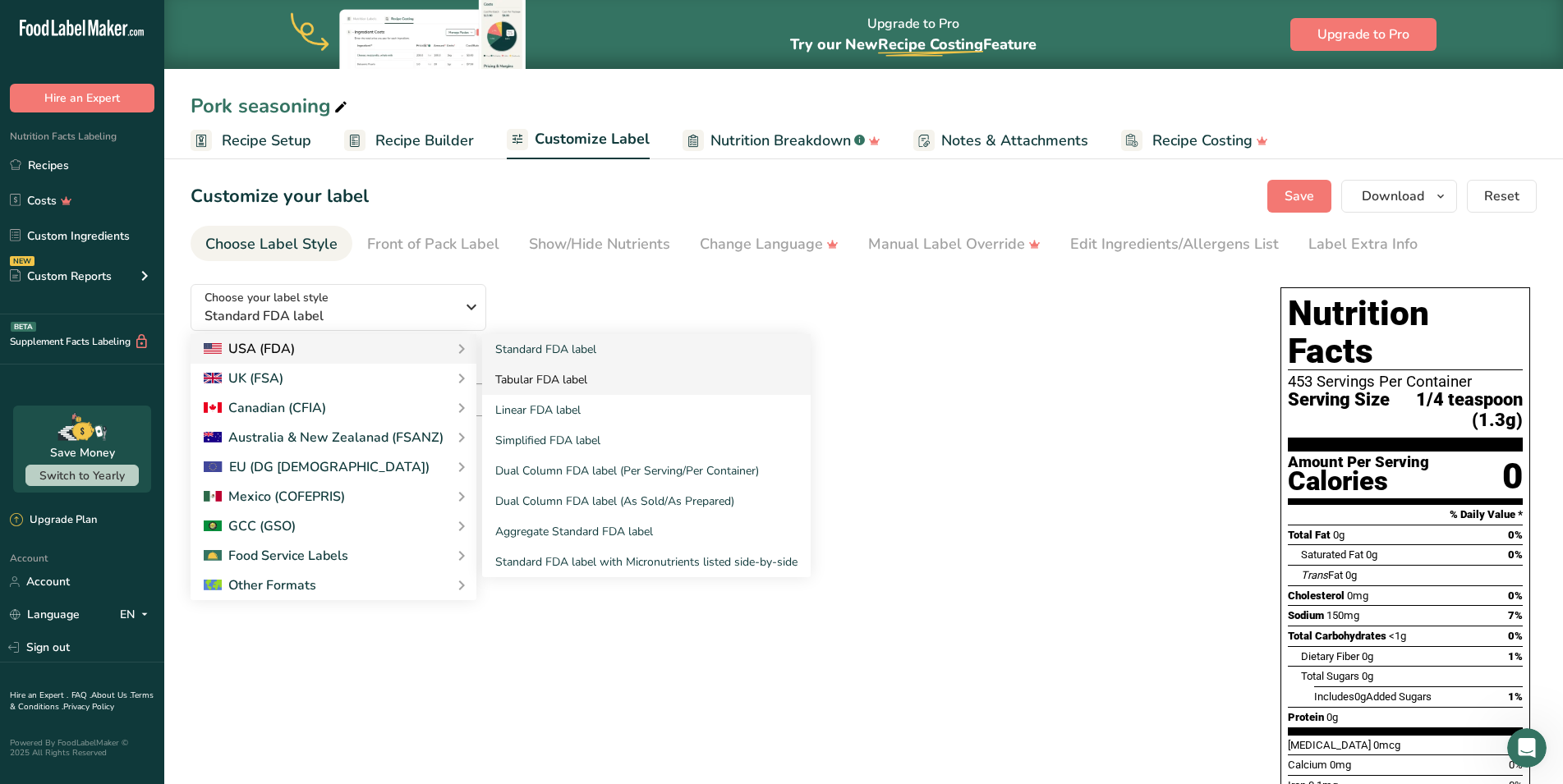
click at [524, 381] on link "Tabular FDA label" at bounding box center [646, 379] width 328 height 31
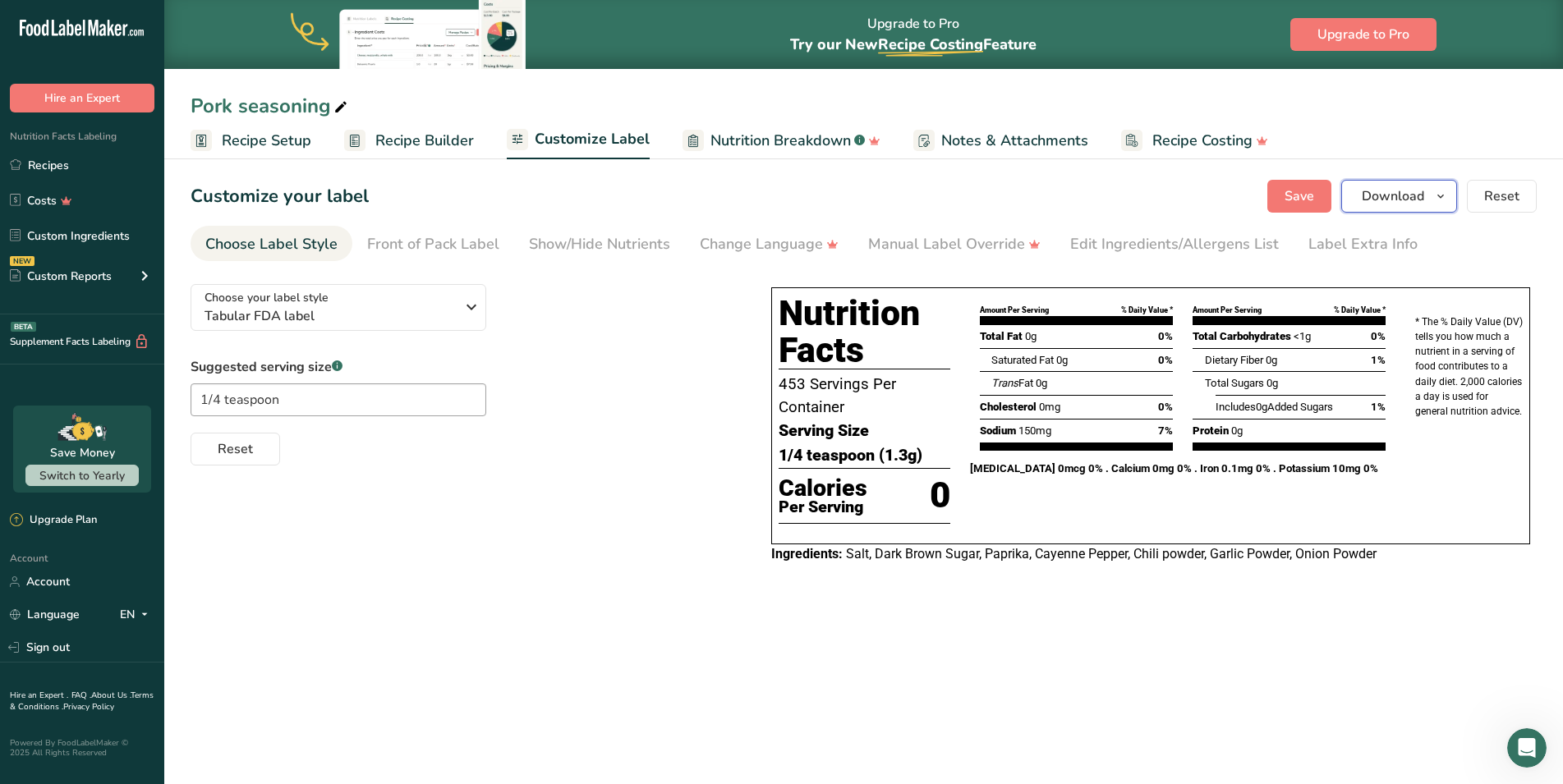
click at [1440, 206] on button "Download" at bounding box center [1398, 196] width 116 height 33
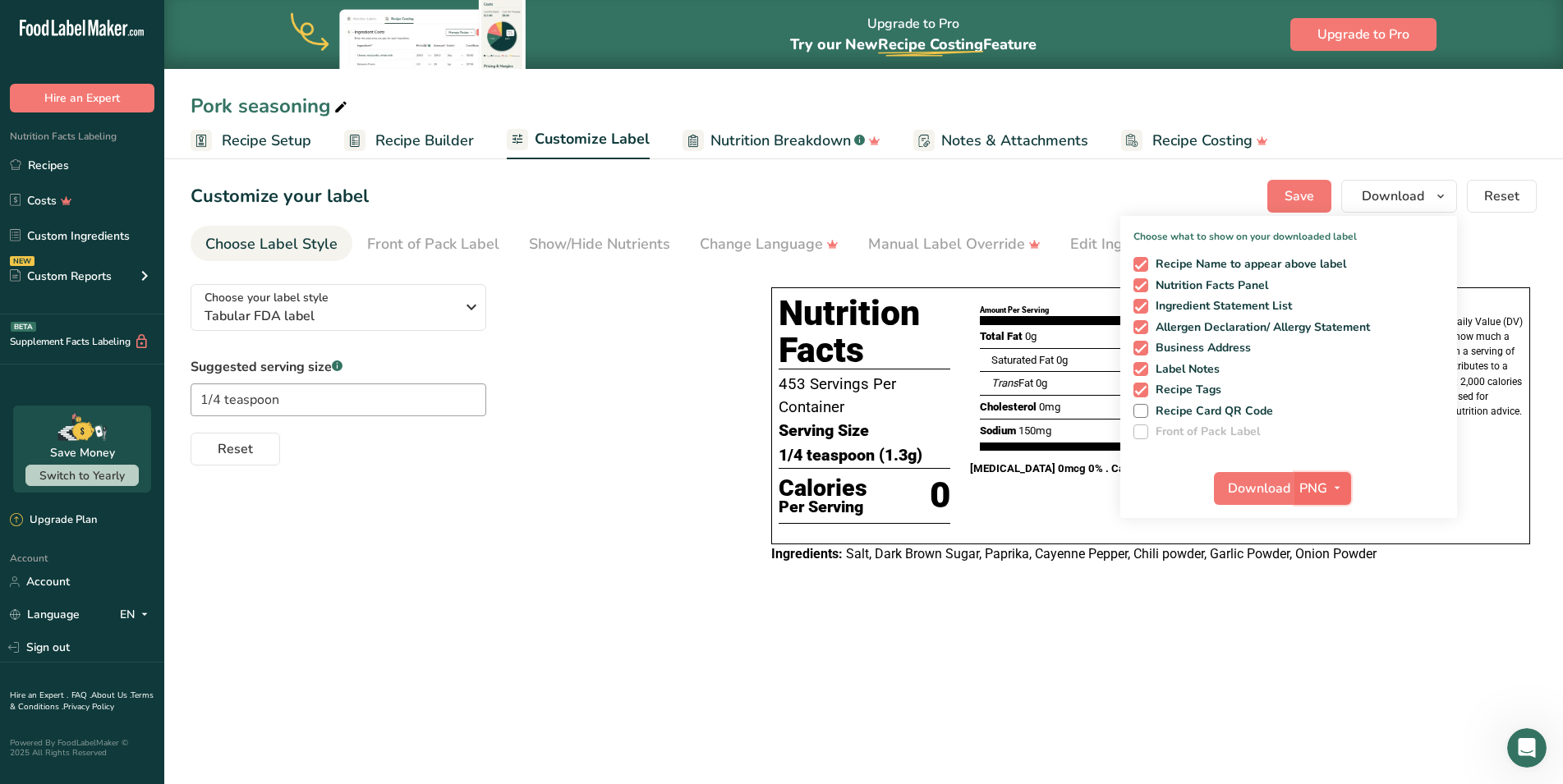
click at [1321, 491] on span "PNG" at bounding box center [1313, 489] width 28 height 20
click at [1323, 600] on link "PDF" at bounding box center [1324, 602] width 52 height 27
click at [1267, 491] on span "Download" at bounding box center [1259, 489] width 62 height 20
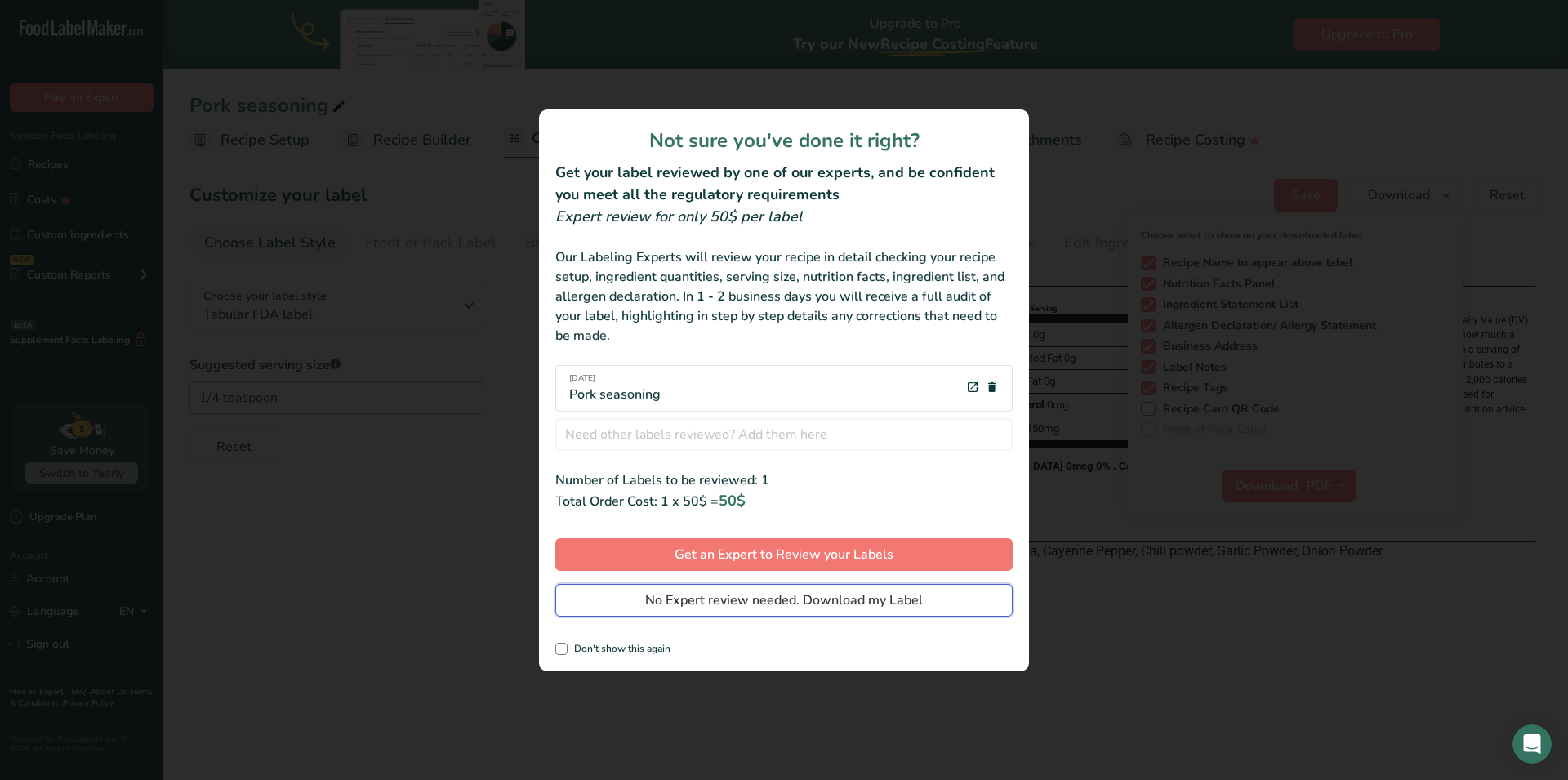
click at [657, 601] on span "No Expert review needed. Download my Label" at bounding box center [784, 600] width 278 height 20
